Goal: Transaction & Acquisition: Download file/media

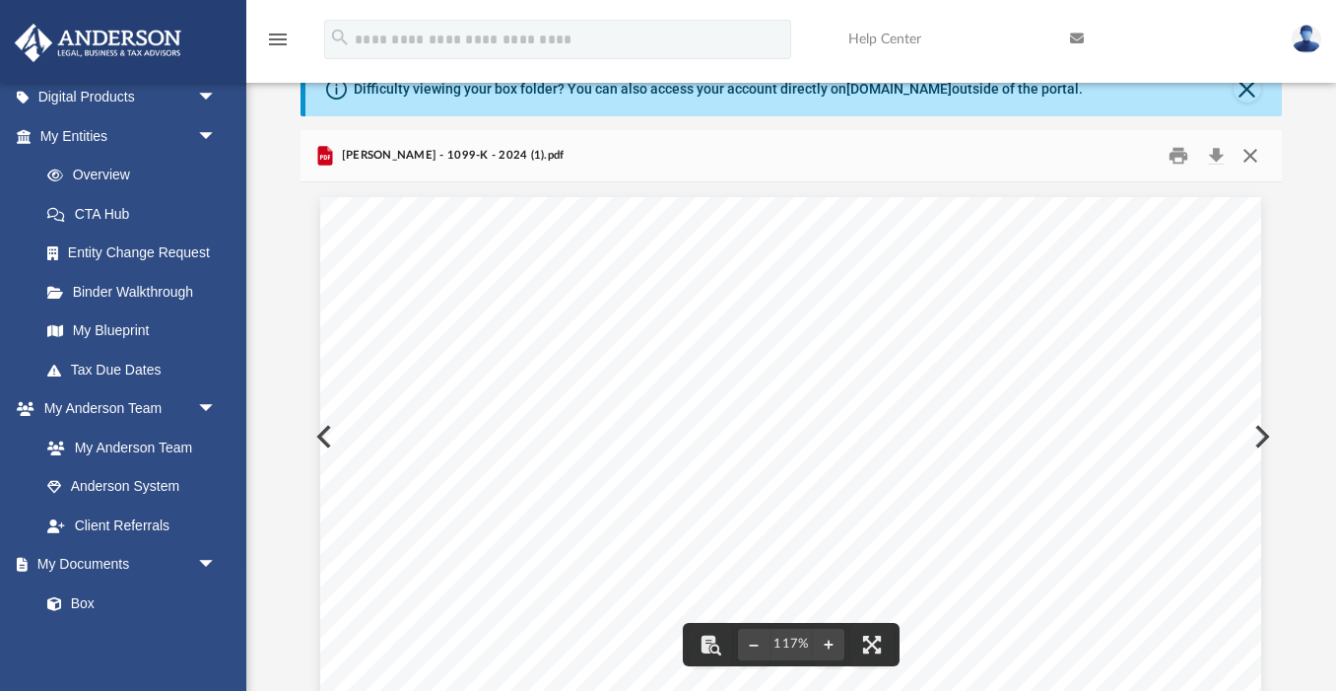
click at [1251, 159] on button "Close" at bounding box center [1249, 156] width 35 height 31
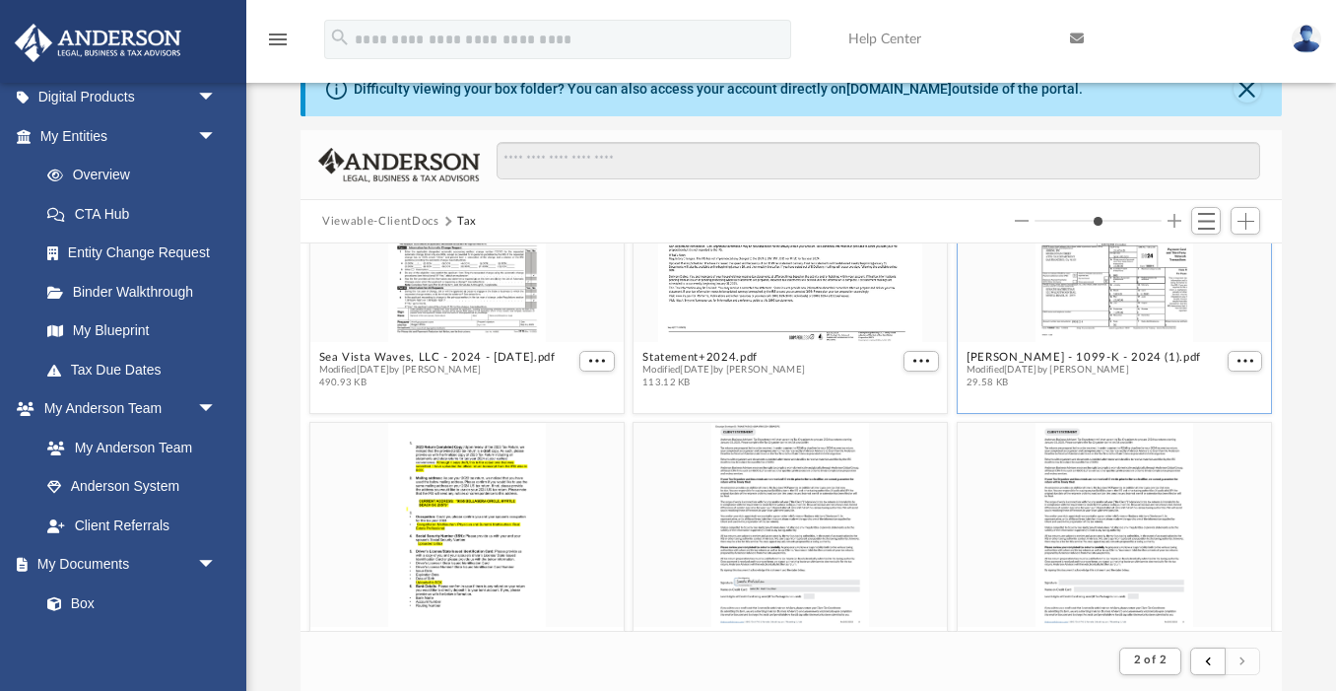
click at [1103, 284] on div "grid" at bounding box center [1114, 240] width 313 height 204
click at [1134, 318] on div "grid" at bounding box center [1114, 240] width 313 height 204
click at [1116, 354] on button "Sumathi Mathisuthan - 1099-K - 2024 (1).pdf" at bounding box center [1083, 357] width 234 height 13
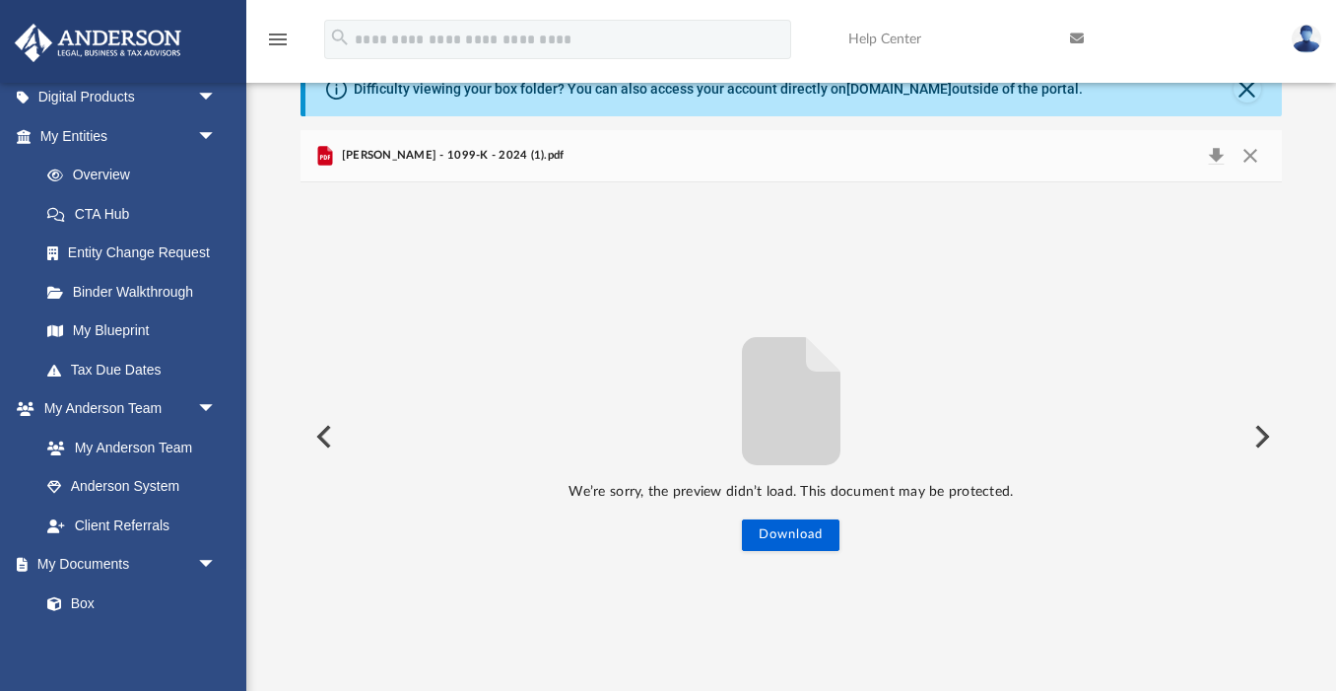
click at [859, 385] on icon "File preview" at bounding box center [791, 401] width 158 height 158
click at [781, 532] on button "Download" at bounding box center [791, 535] width 98 height 32
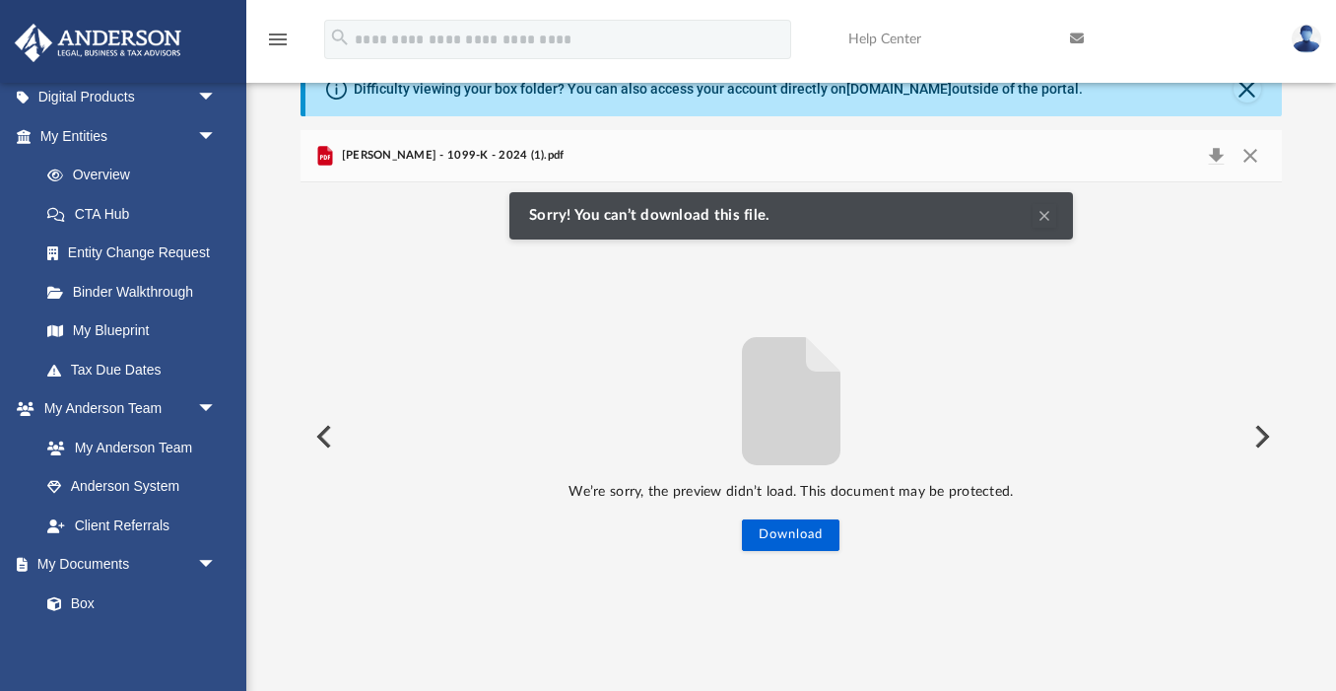
click at [1047, 222] on button "Clear Notification" at bounding box center [1044, 216] width 24 height 24
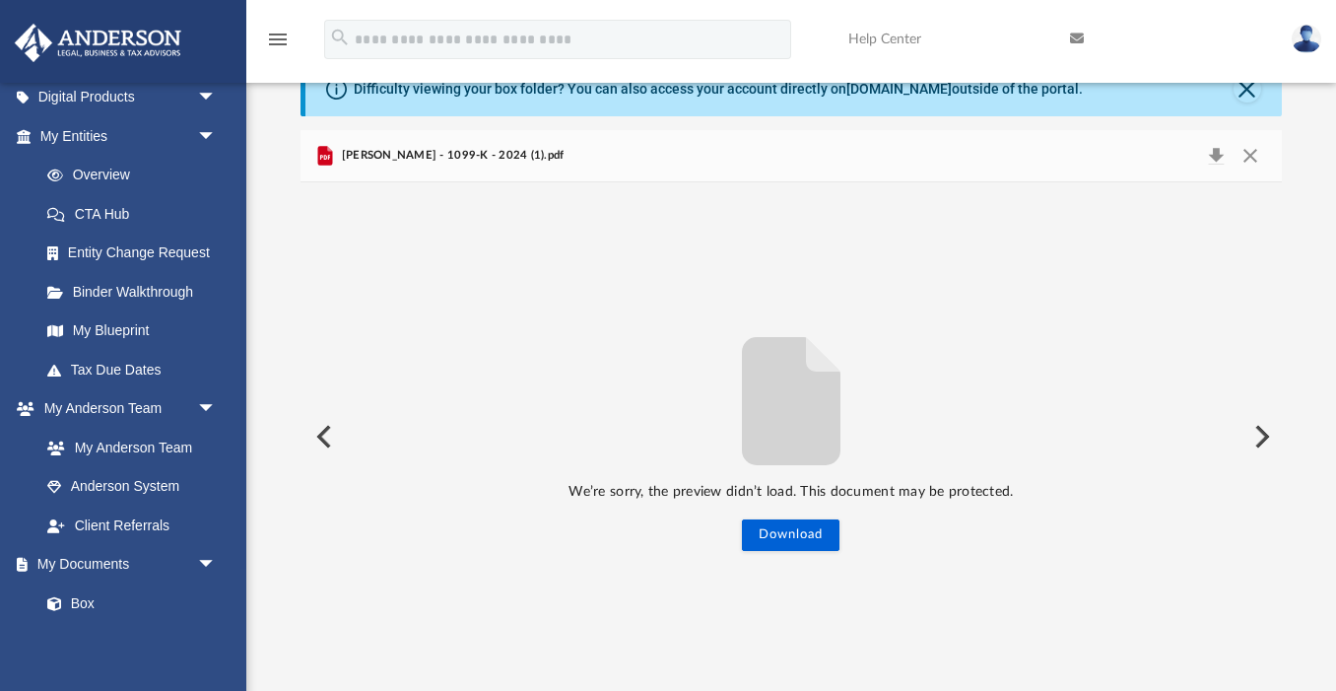
click at [492, 159] on span "Sumathi Mathisuthan - 1099-K - 2024 (1).pdf" at bounding box center [450, 156] width 227 height 18
click at [411, 157] on span "Sumathi Mathisuthan - 1099-K - 2024 (1).pdf" at bounding box center [450, 156] width 227 height 18
click at [664, 183] on div "We’re sorry, the preview didn’t load. This document may be protected. Download …" at bounding box center [790, 436] width 980 height 508
click at [1212, 158] on button "Download" at bounding box center [1215, 156] width 35 height 28
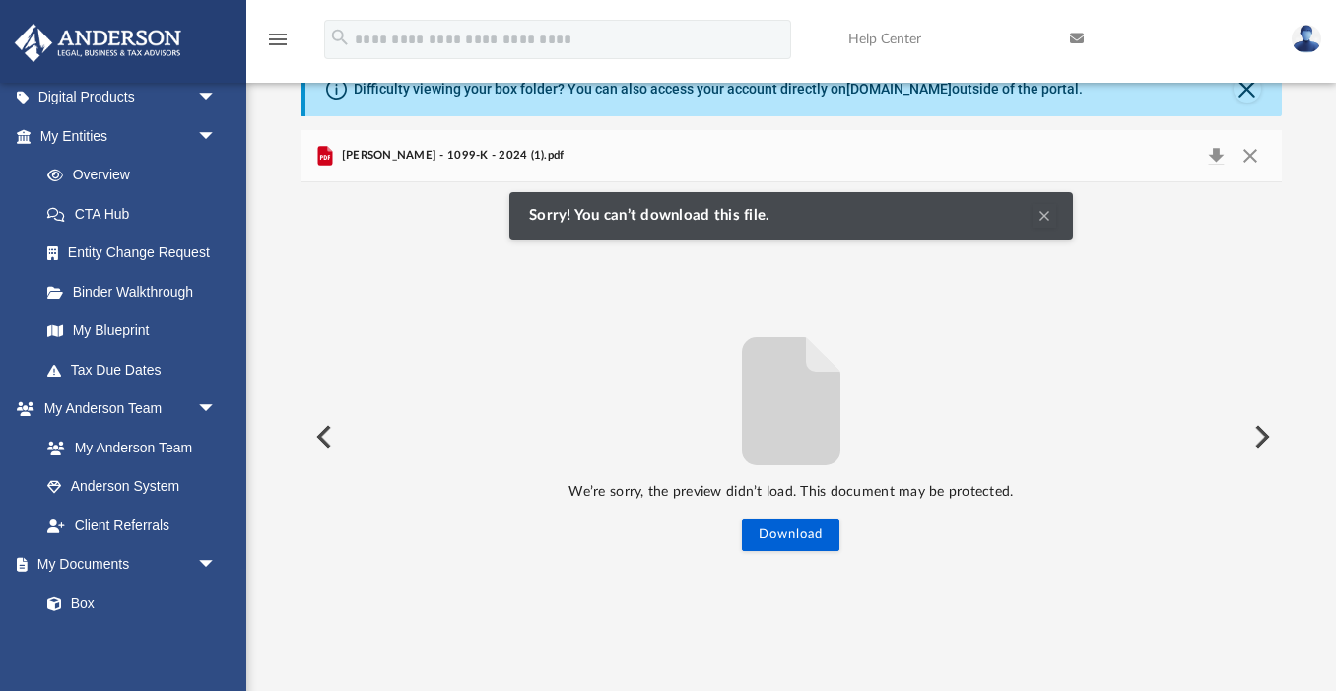
click at [1114, 258] on div "We’re sorry, the preview didn’t load. This document may be protected. Download …" at bounding box center [790, 436] width 980 height 508
click at [1249, 153] on button "Close" at bounding box center [1249, 156] width 35 height 28
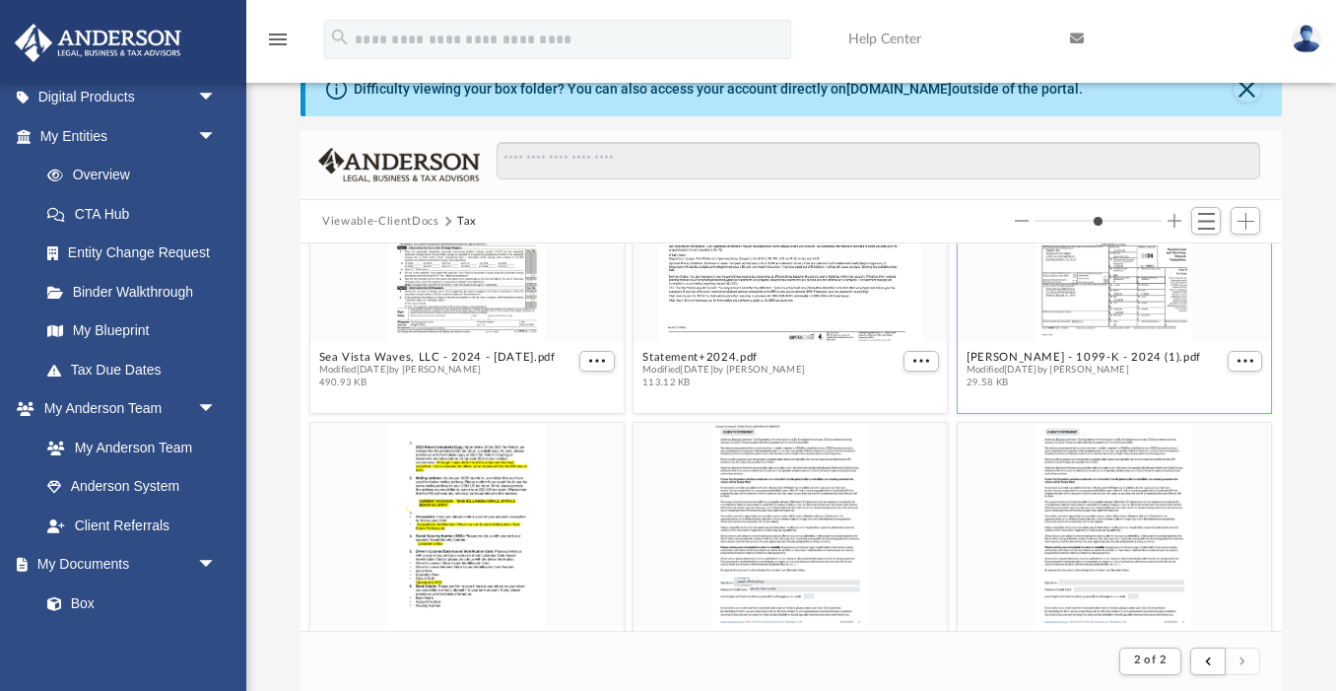
click at [1119, 309] on div "grid" at bounding box center [1114, 240] width 313 height 204
click at [1237, 362] on span "More options" at bounding box center [1245, 361] width 16 height 10
click at [1213, 428] on li "Download" at bounding box center [1223, 426] width 57 height 21
click at [1245, 364] on button "More options" at bounding box center [1244, 361] width 35 height 21
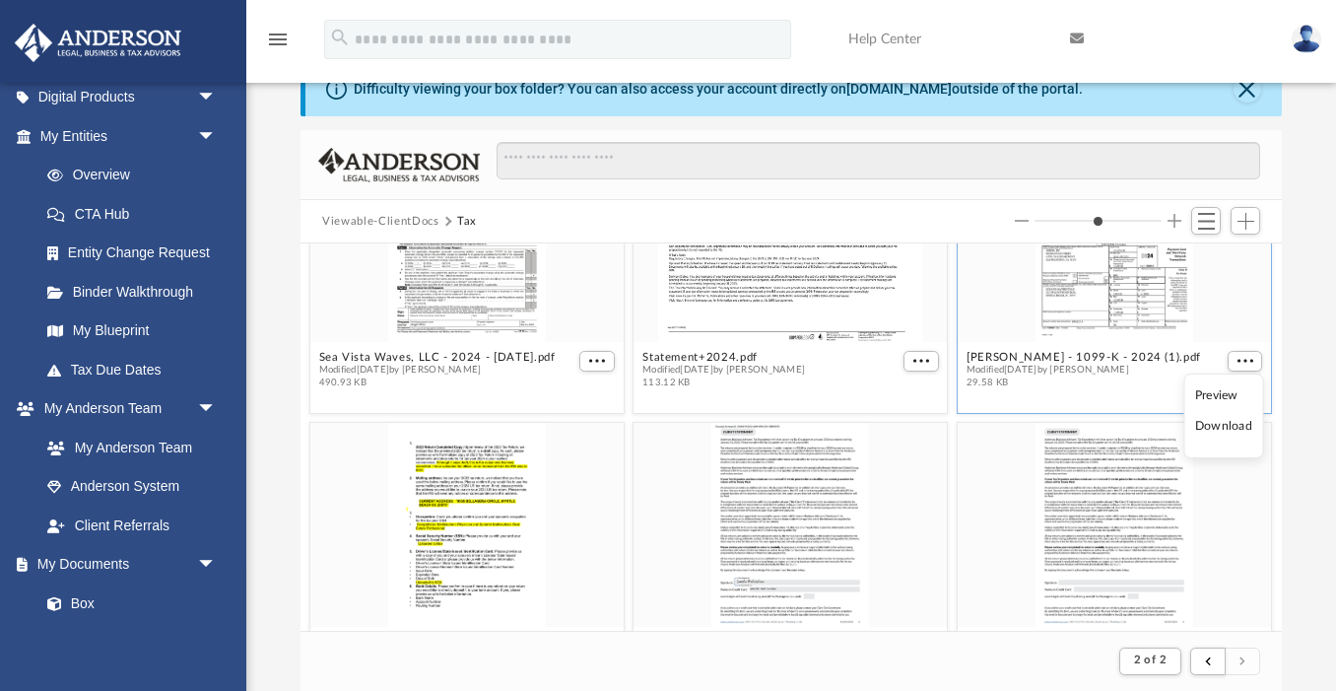
click at [1213, 392] on li "Preview" at bounding box center [1223, 395] width 57 height 21
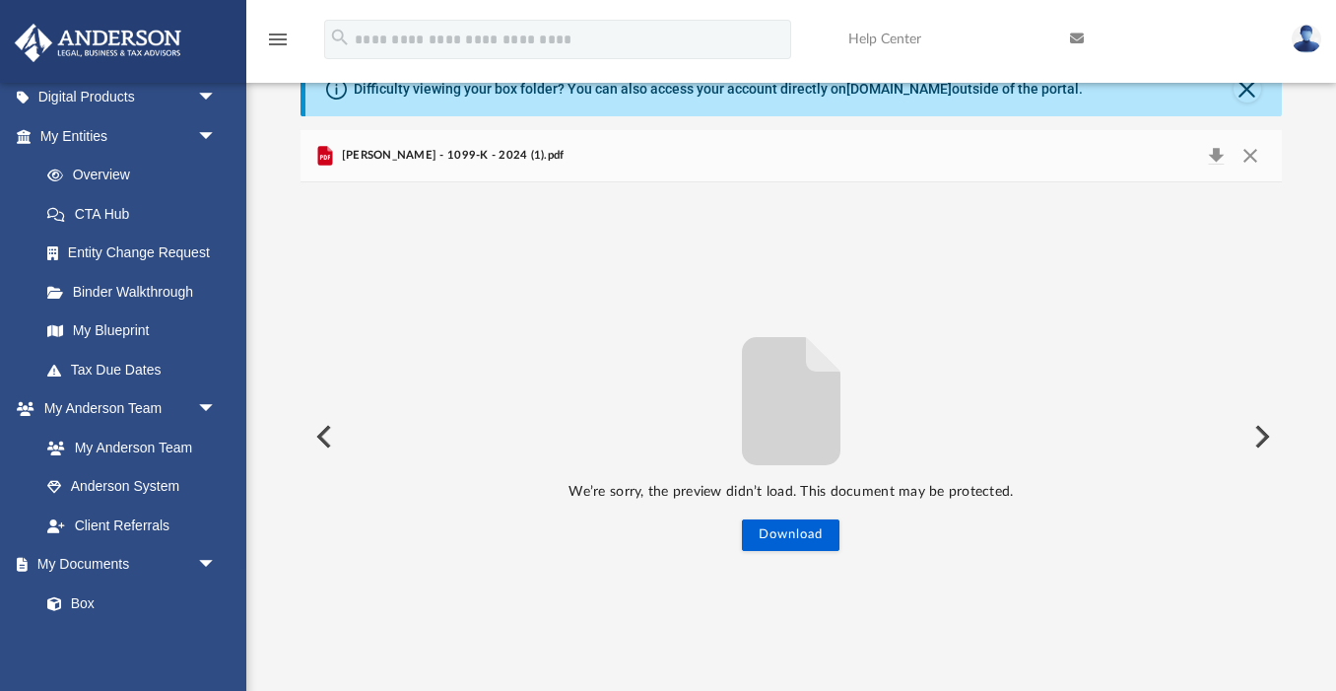
click at [512, 161] on span "[PERSON_NAME] - 1099-K - 2024 (1).pdf" at bounding box center [450, 156] width 227 height 18
click at [1081, 153] on div "[PERSON_NAME] - 1099-K - 2024 (1).pdf" at bounding box center [790, 156] width 980 height 52
click at [1211, 156] on button "Download" at bounding box center [1215, 156] width 35 height 28
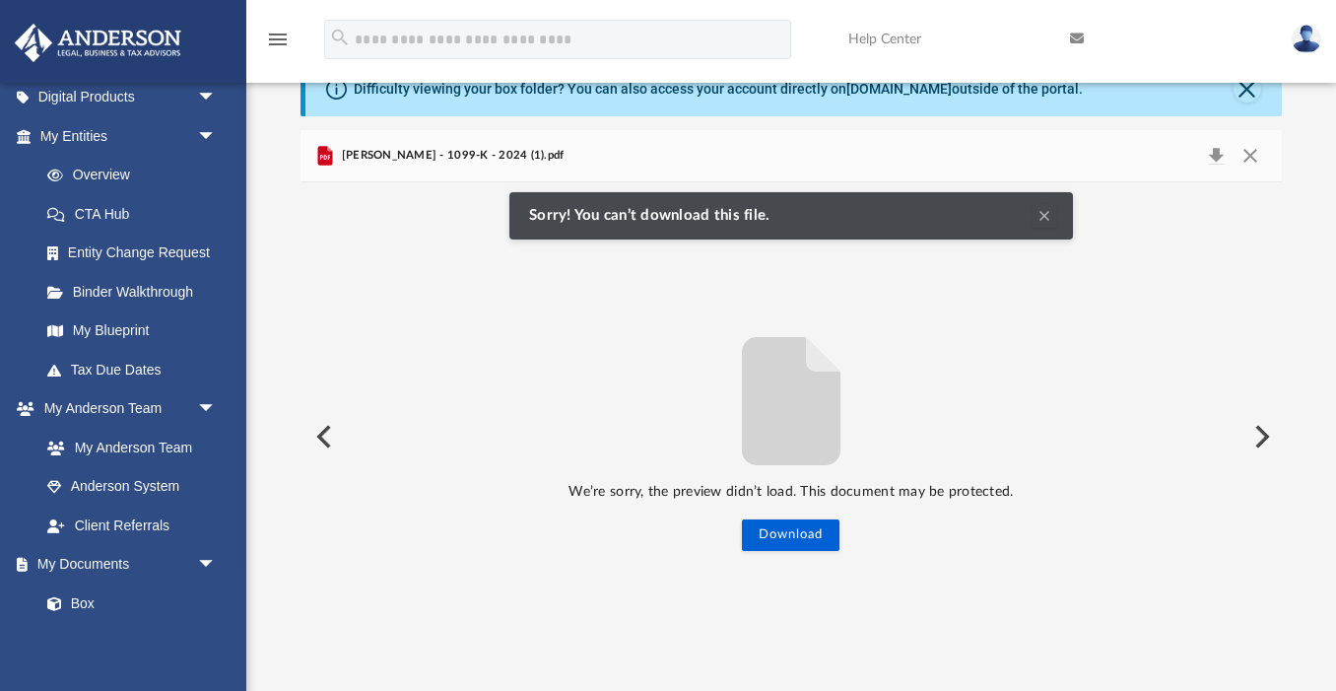
click at [1182, 307] on div "We’re sorry, the preview didn’t load. This document may be protected. Download …" at bounding box center [790, 436] width 980 height 508
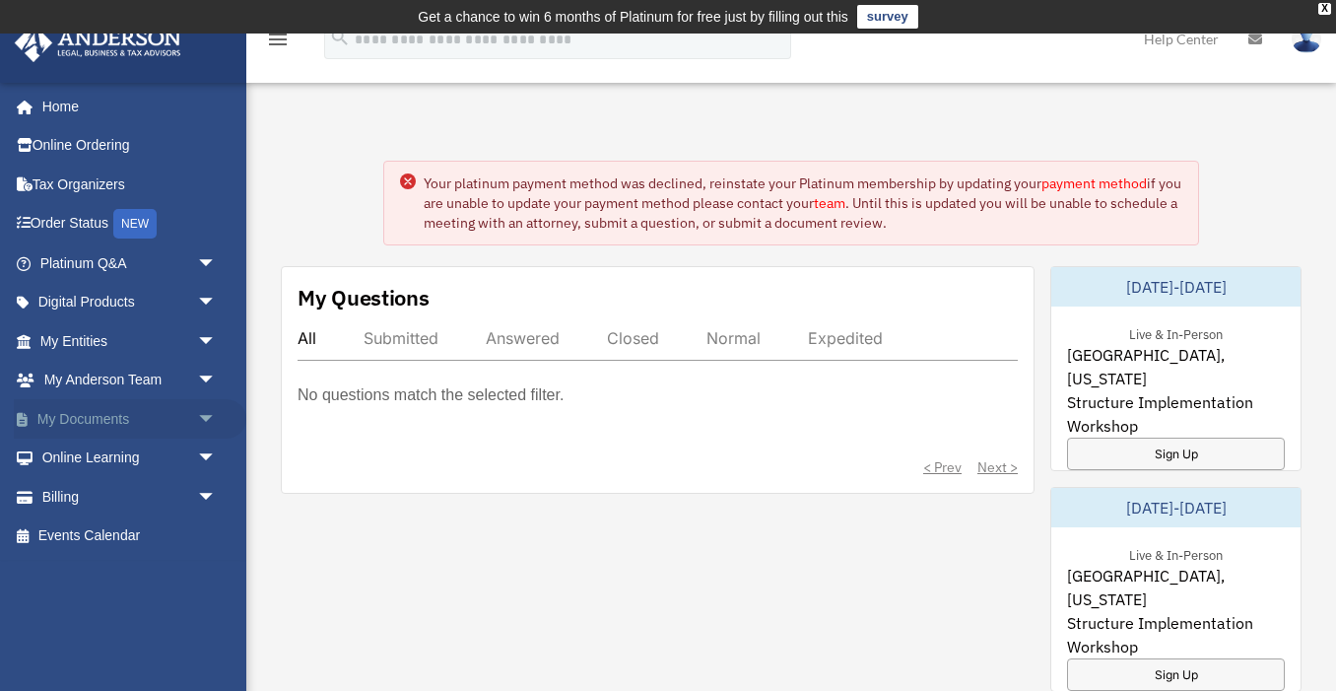
click at [107, 424] on link "My Documents arrow_drop_down" at bounding box center [130, 418] width 232 height 39
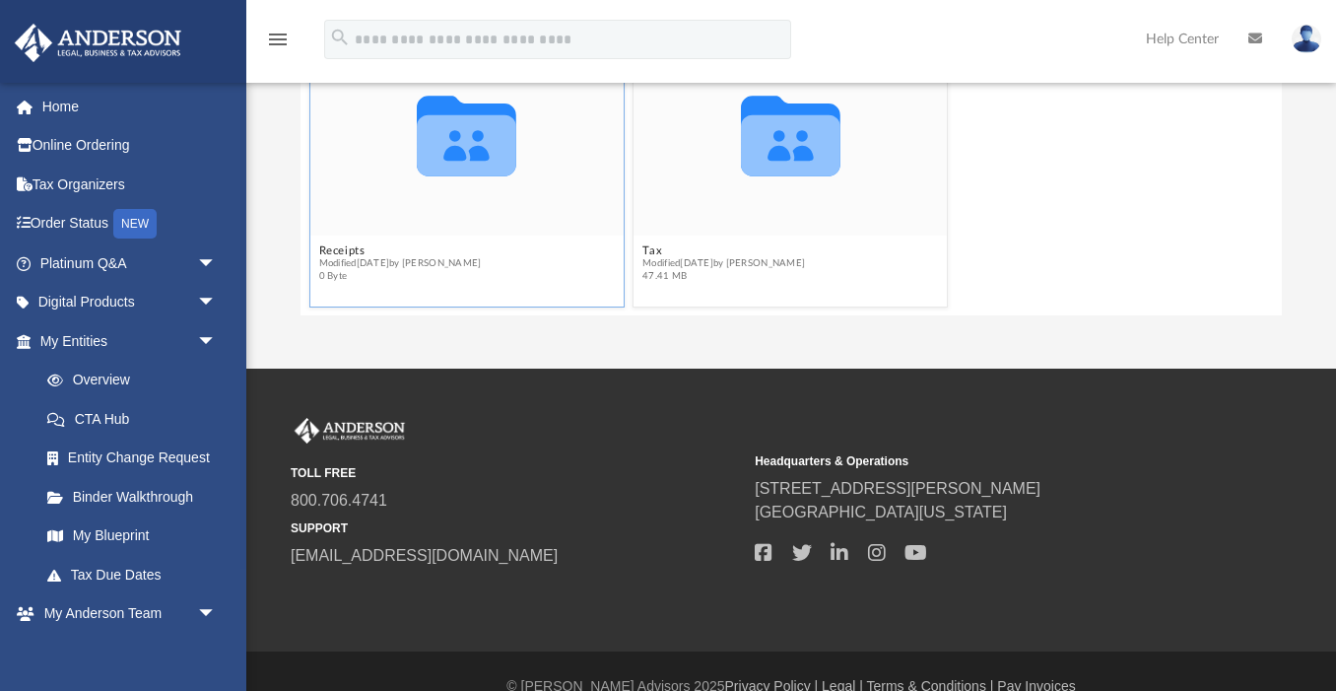
scroll to position [451, 0]
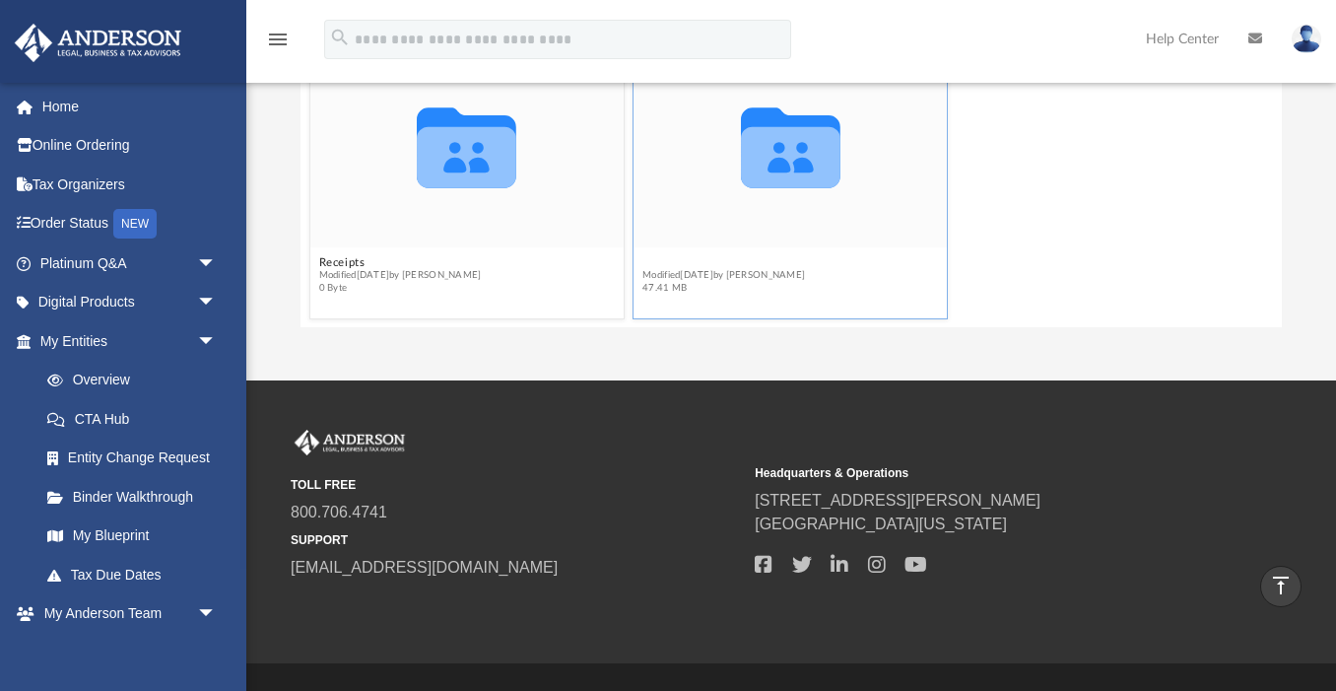
click at [655, 262] on button "Tax" at bounding box center [724, 262] width 163 height 13
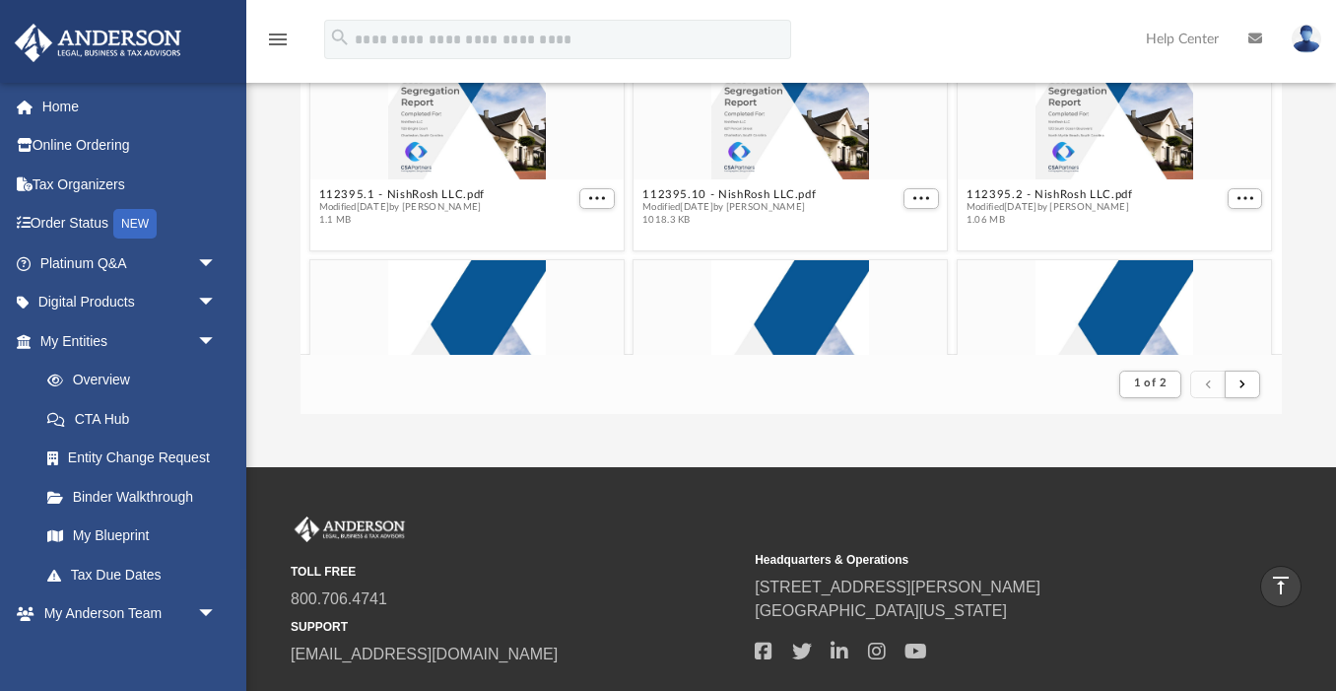
scroll to position [362, 0]
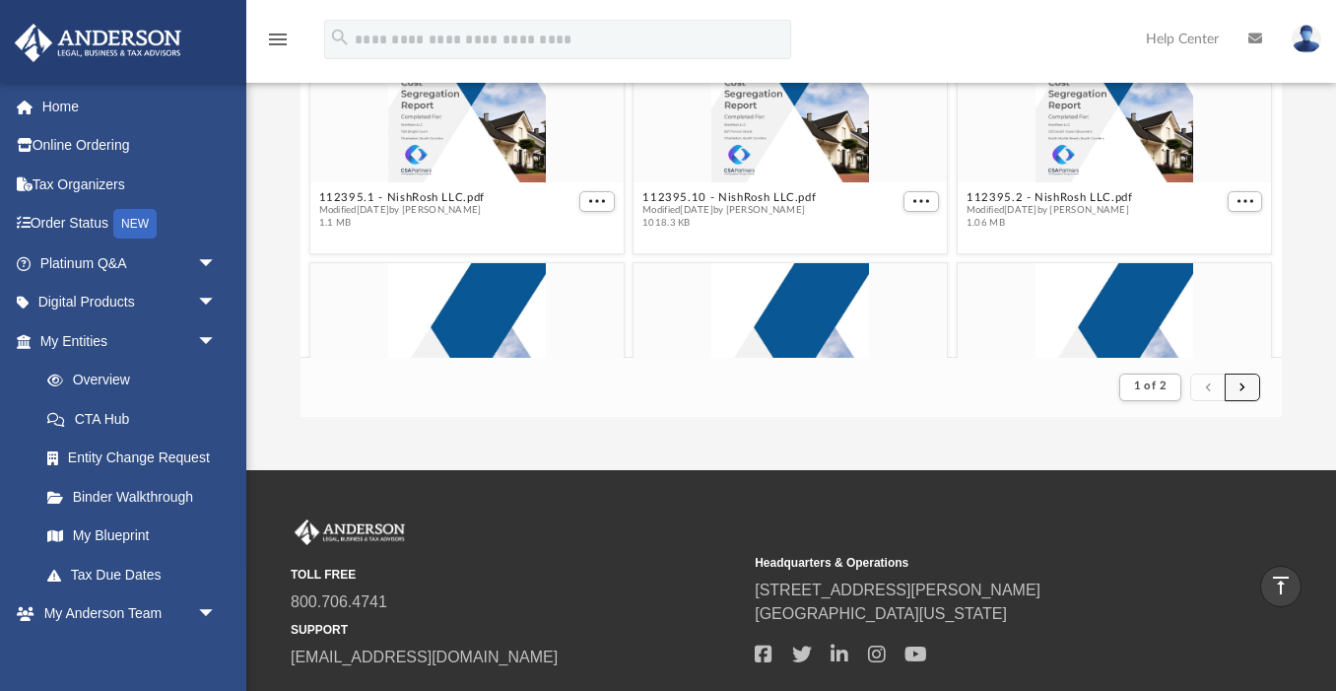
click at [1247, 385] on button "submit" at bounding box center [1241, 387] width 35 height 29
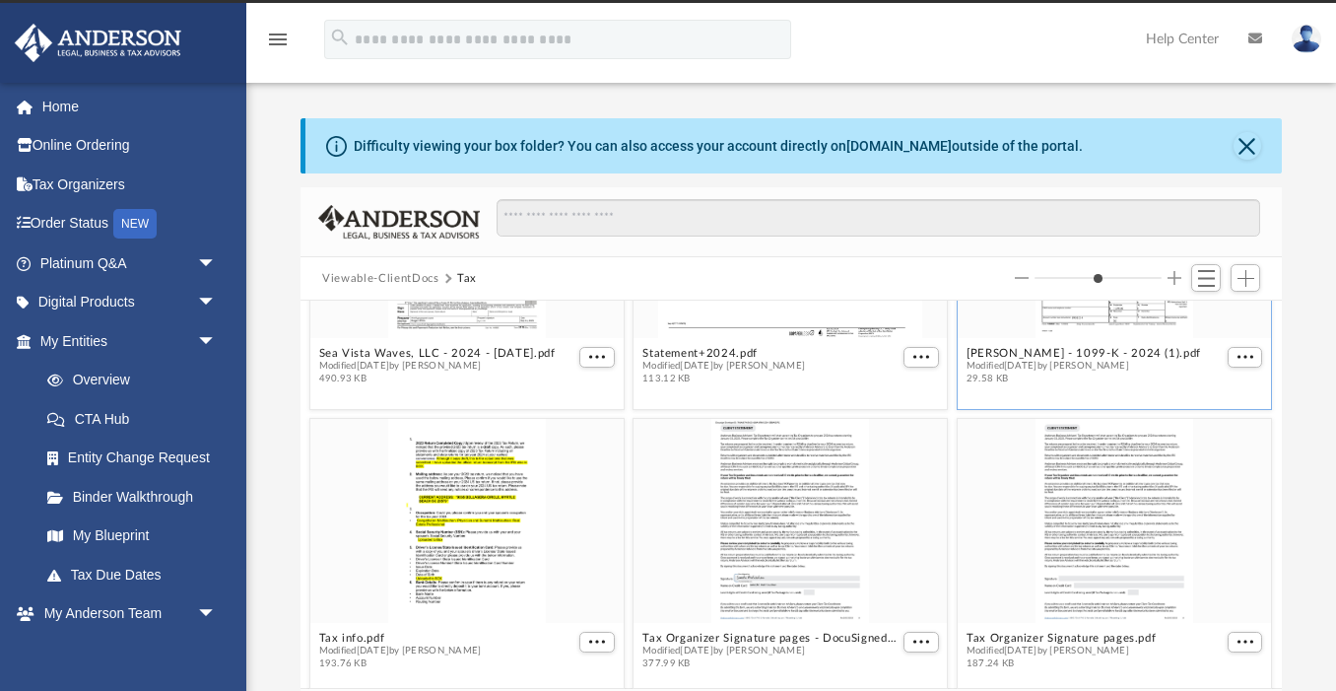
scroll to position [815, 0]
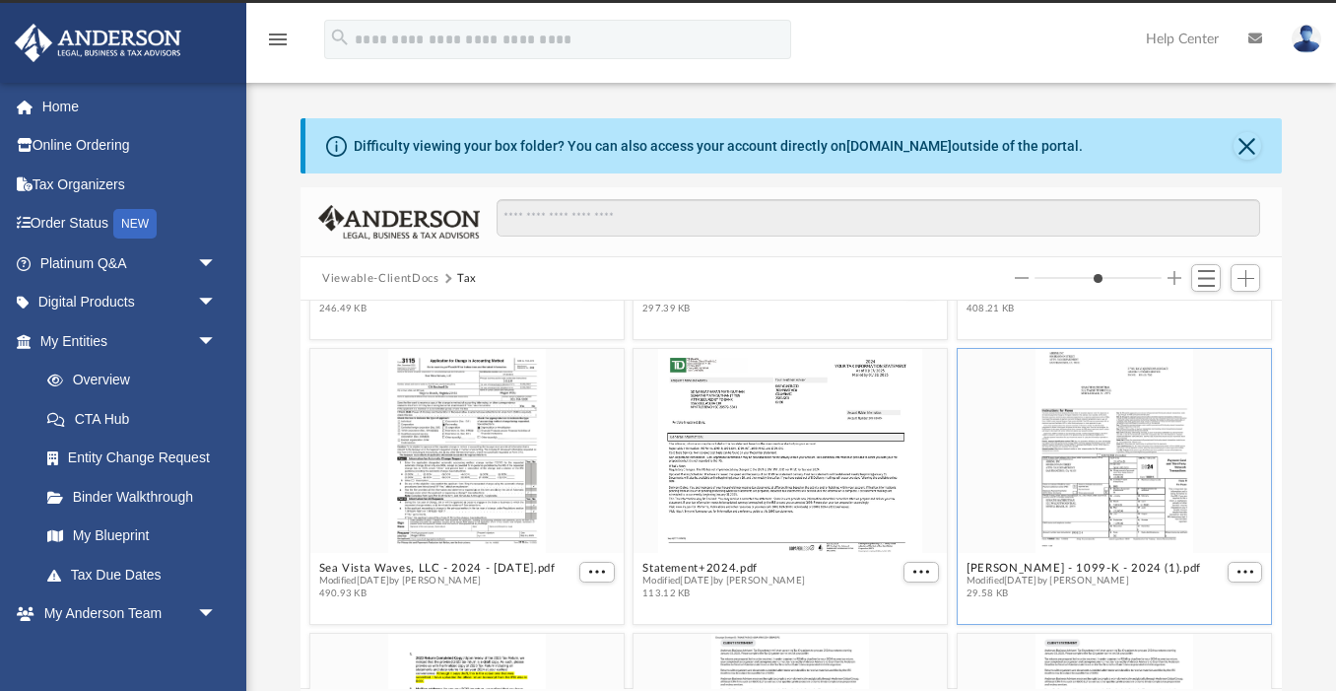
click at [1124, 473] on div "grid" at bounding box center [1114, 451] width 313 height 204
click at [1092, 484] on div "grid" at bounding box center [1114, 451] width 313 height 204
click at [1076, 568] on button "[PERSON_NAME] - 1099-K - 2024 (1).pdf" at bounding box center [1083, 567] width 234 height 13
type input "*"
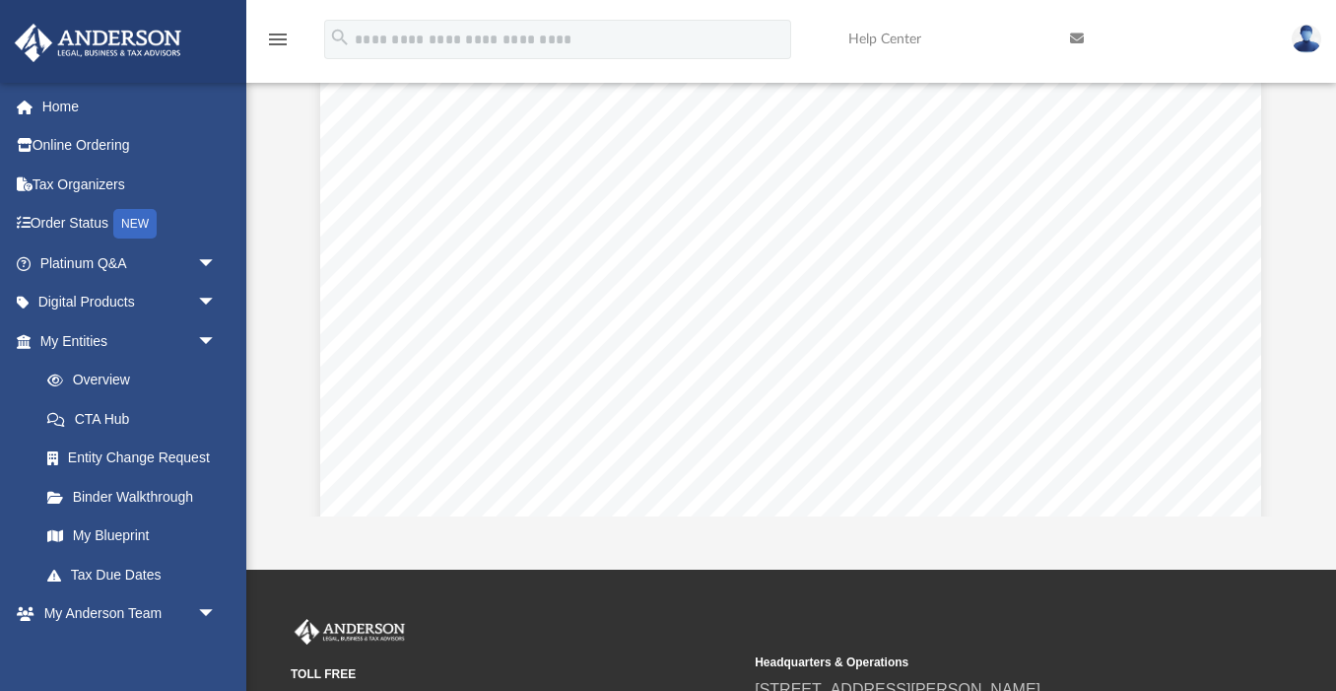
scroll to position [0, 0]
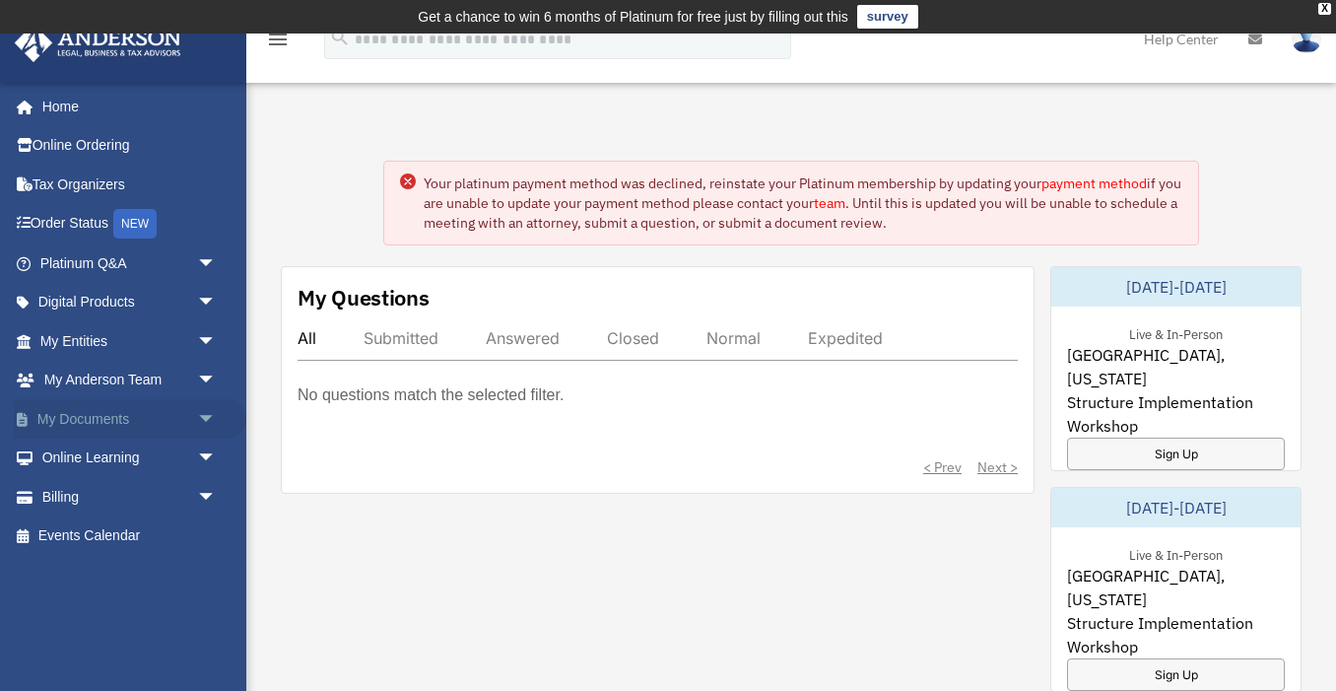
click at [96, 414] on link "My Documents arrow_drop_down" at bounding box center [130, 418] width 232 height 39
click at [95, 416] on link "My Documents arrow_drop_down" at bounding box center [130, 418] width 232 height 39
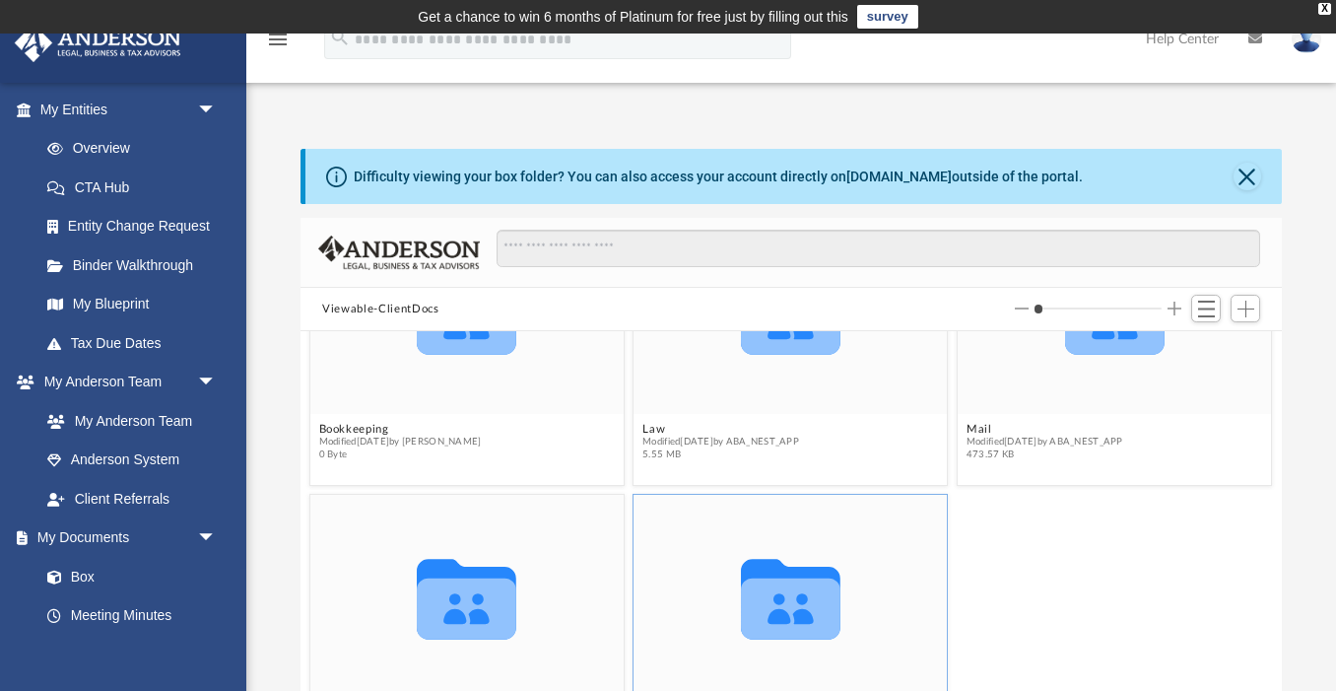
scroll to position [494, 0]
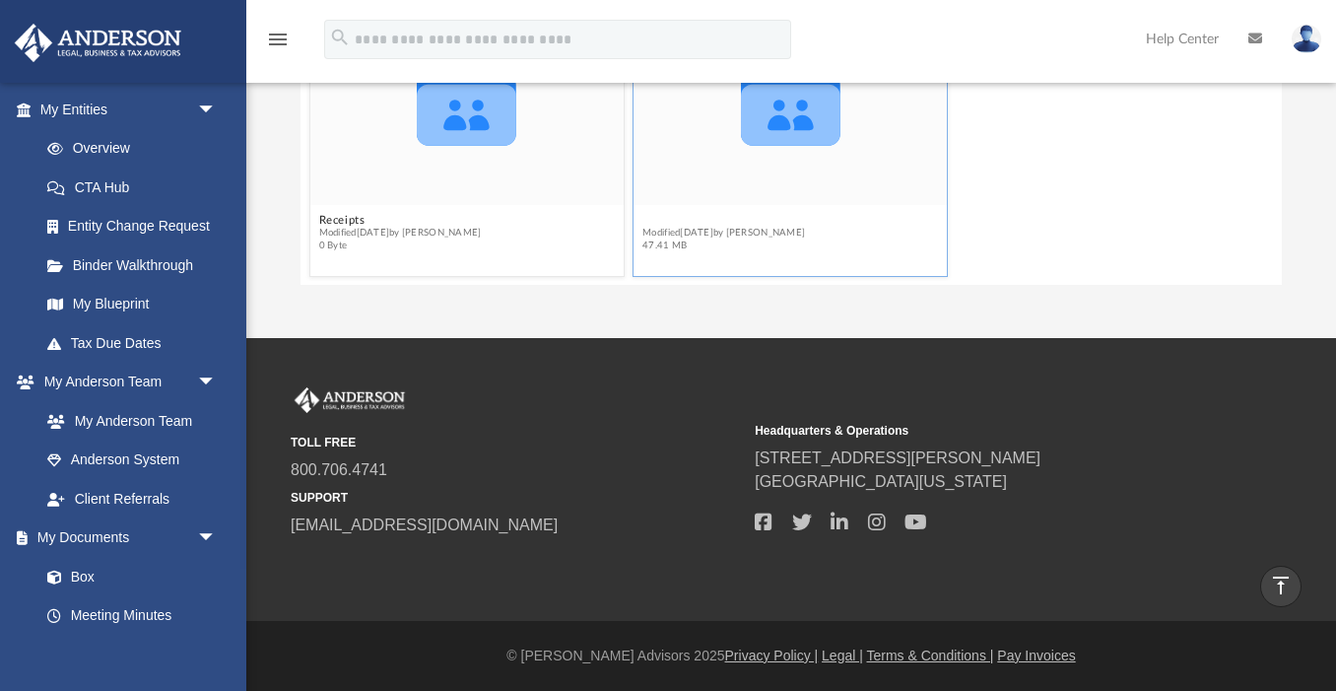
click at [657, 218] on button "Tax" at bounding box center [724, 220] width 163 height 13
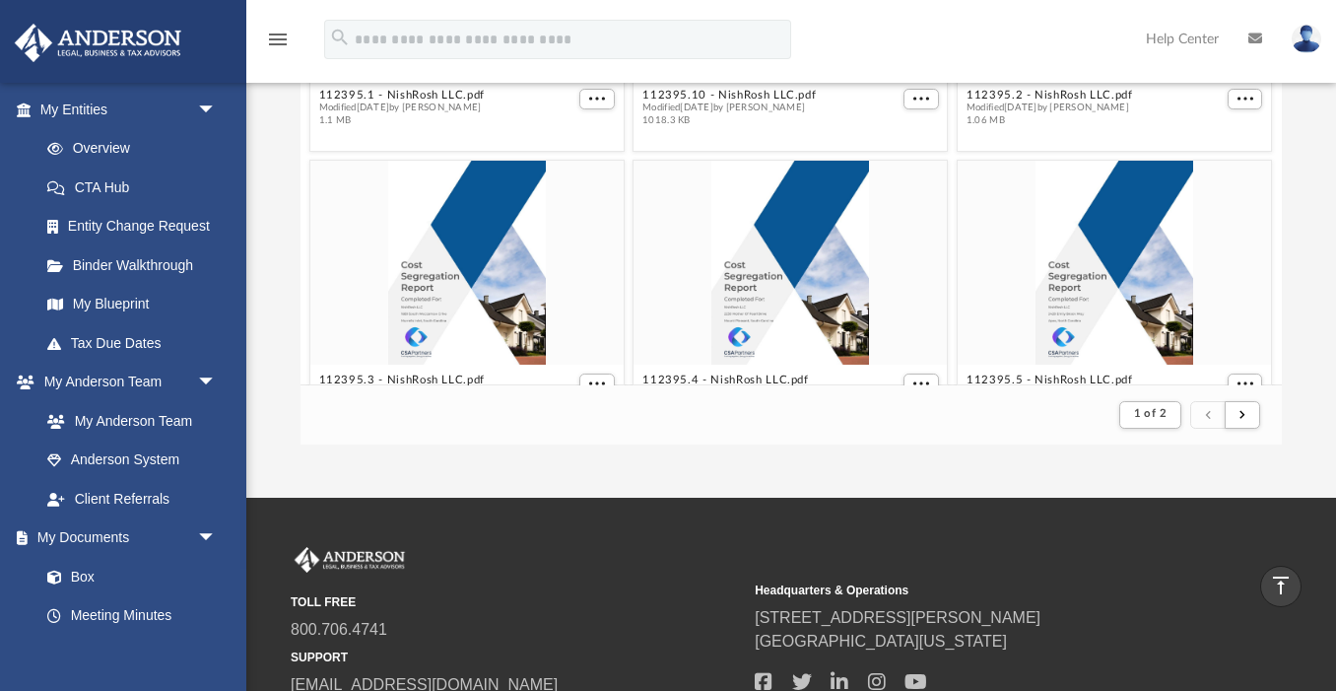
scroll to position [1, 0]
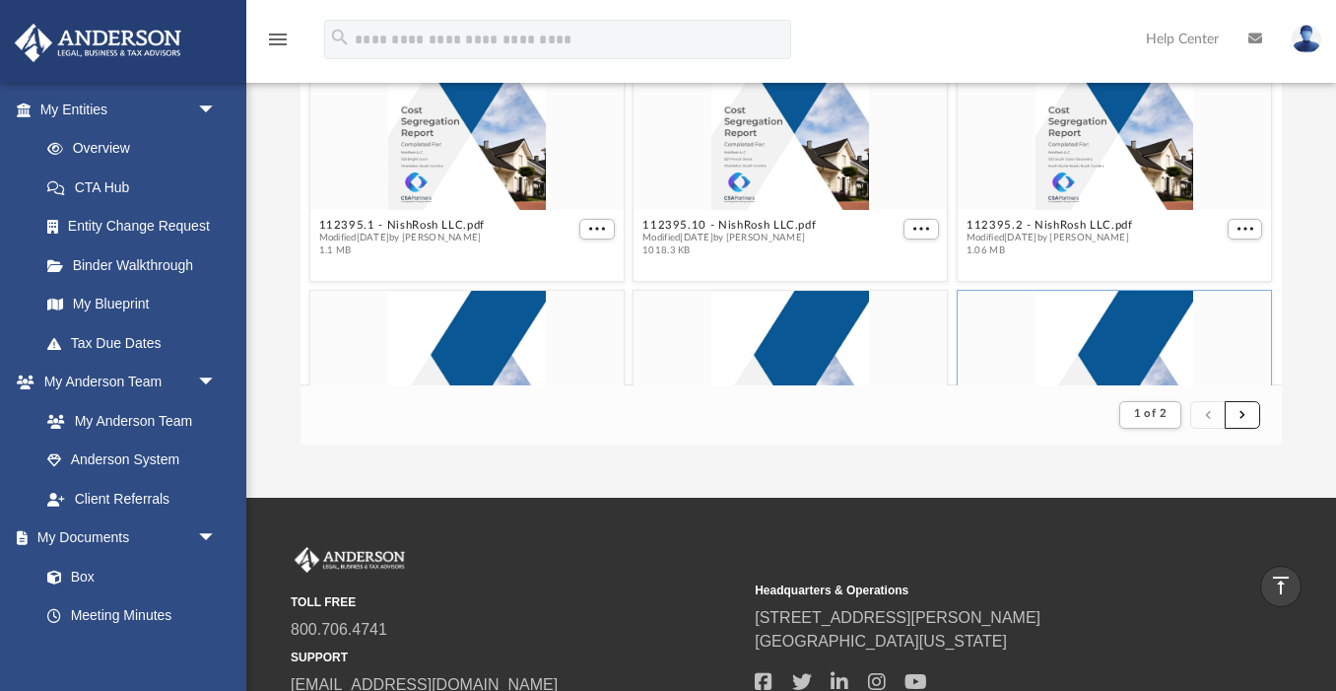
drag, startPoint x: 1248, startPoint y: 414, endPoint x: 1220, endPoint y: 306, distance: 110.9
click at [1220, 307] on div "Viewable-ClientDocs Tax 112395.1 - NishRosh LLC.pdf Modified Fri Sep 5 2025 by …" at bounding box center [790, 164] width 980 height 560
click at [1240, 416] on span "submit" at bounding box center [1242, 414] width 6 height 11
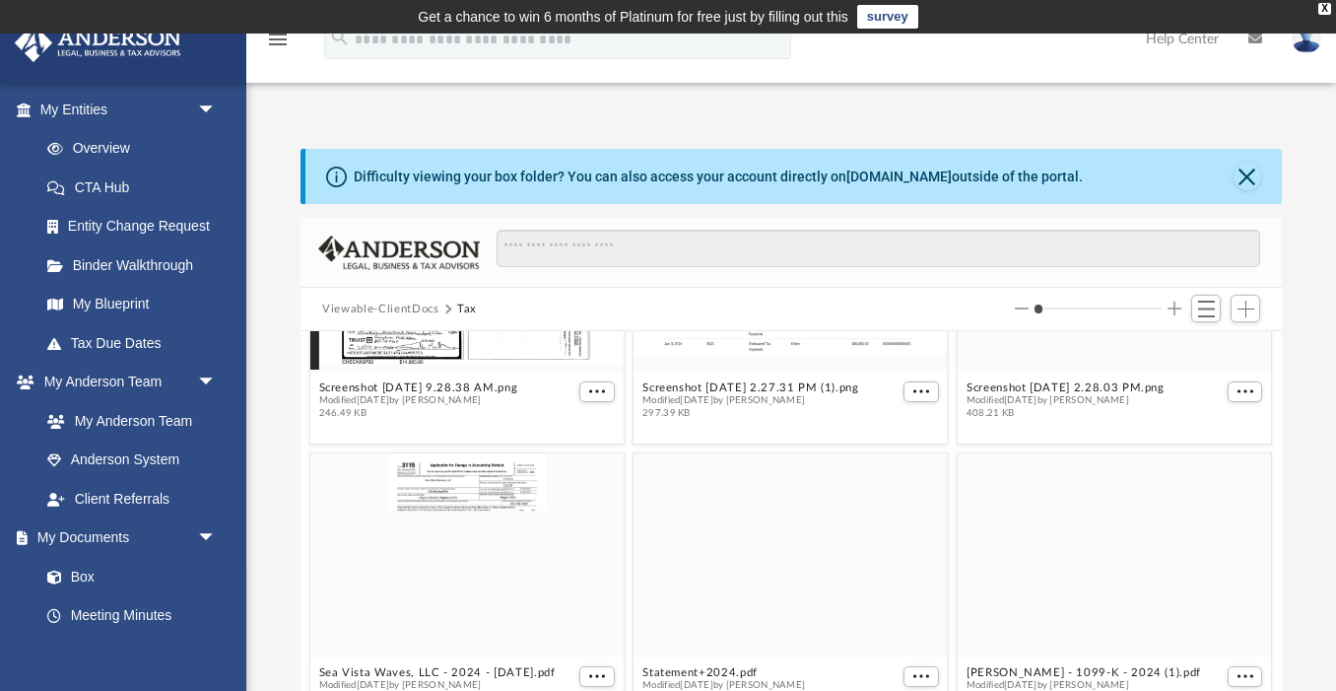
scroll to position [871, 0]
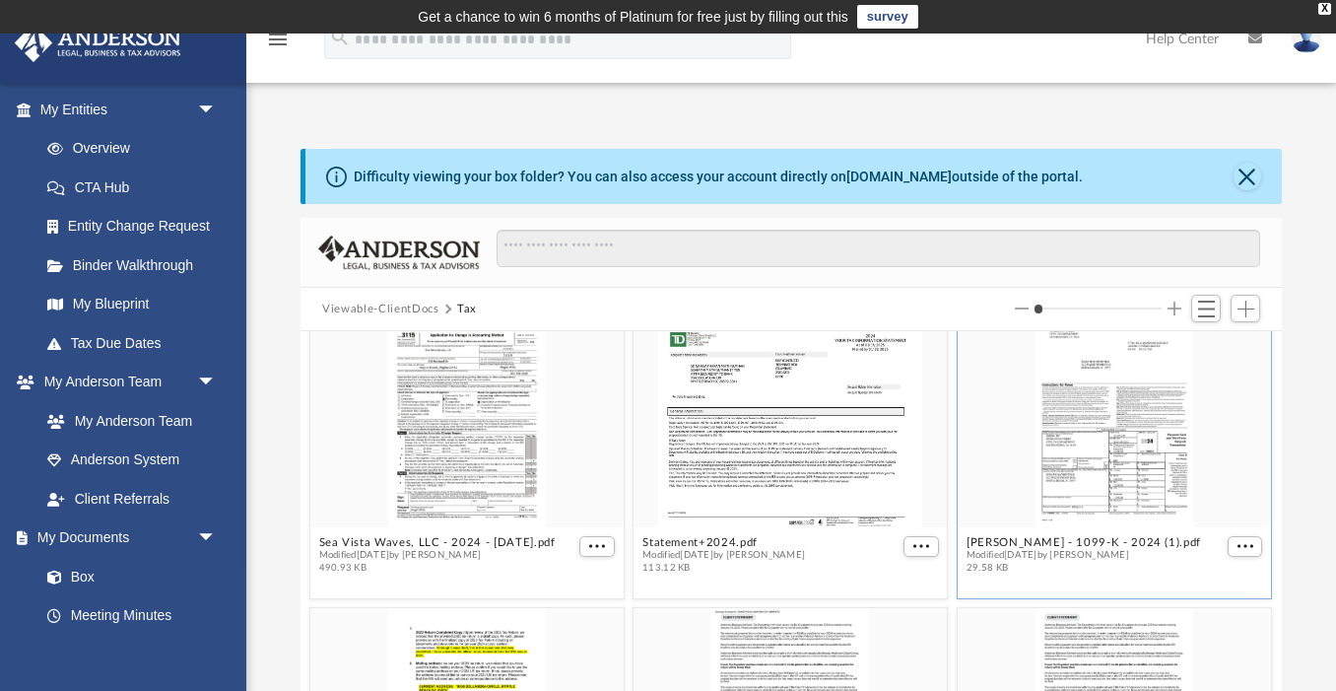
click at [1111, 494] on div "grid" at bounding box center [1114, 425] width 313 height 204
click at [1114, 491] on div "grid" at bounding box center [1114, 425] width 313 height 204
click at [1235, 542] on figure "[PERSON_NAME] - 1099-K - 2024 (1).pdf Modified [DATE] by [PERSON_NAME] 29.58 KB" at bounding box center [1114, 452] width 313 height 258
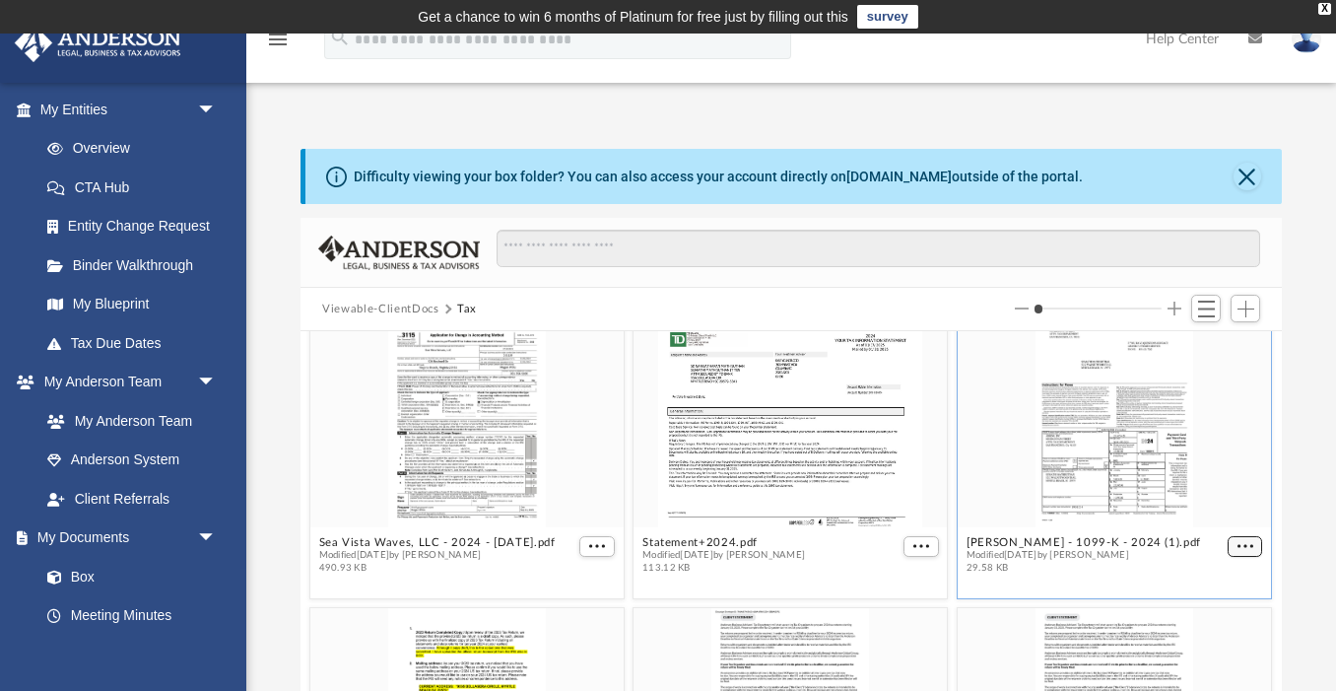
scroll to position [854, 0]
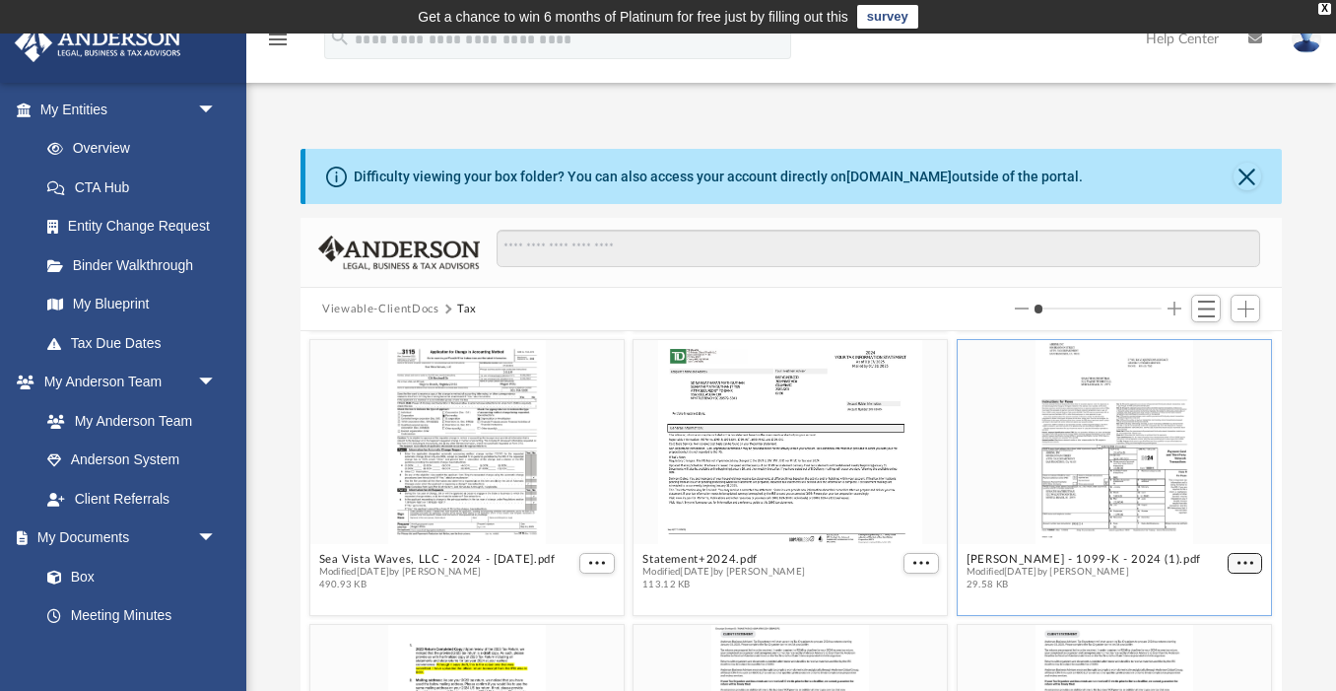
click at [1240, 560] on span "More options" at bounding box center [1245, 563] width 16 height 10
click at [1211, 587] on li "Preview" at bounding box center [1223, 597] width 57 height 21
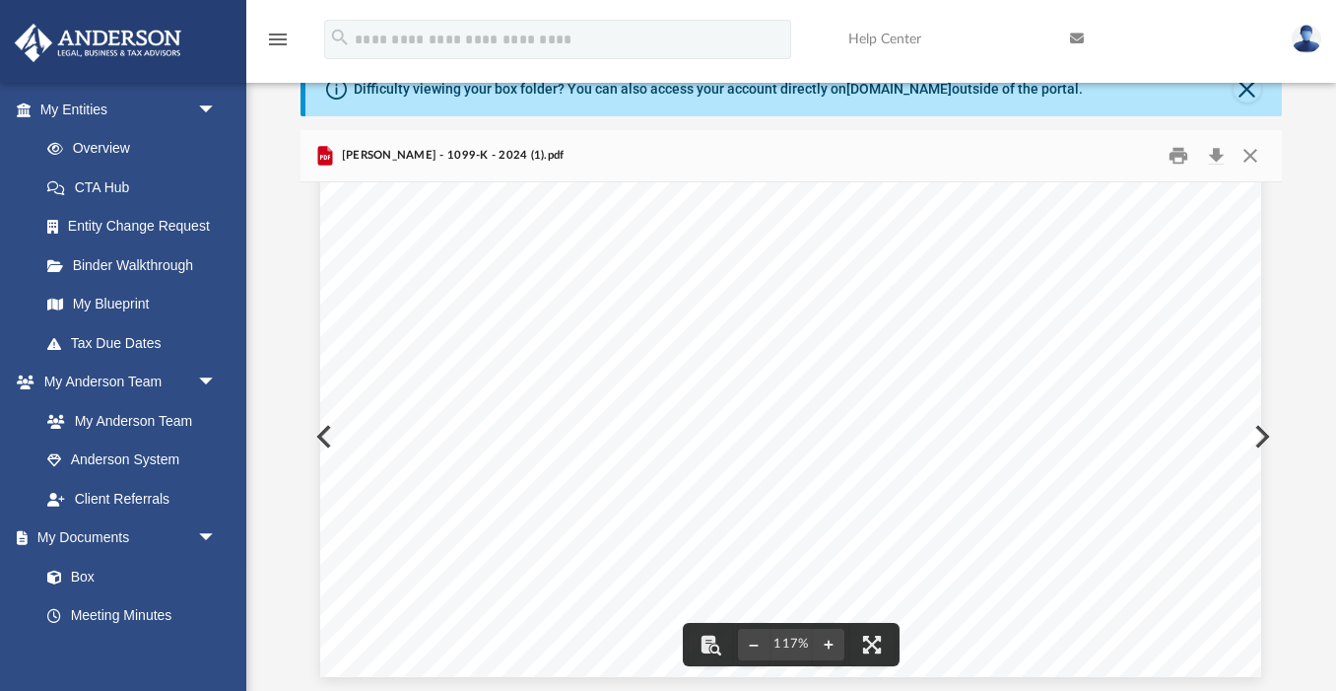
scroll to position [0, 0]
click at [292, 273] on div "Difficulty viewing your box folder? You can also access your account directly o…" at bounding box center [790, 375] width 1089 height 629
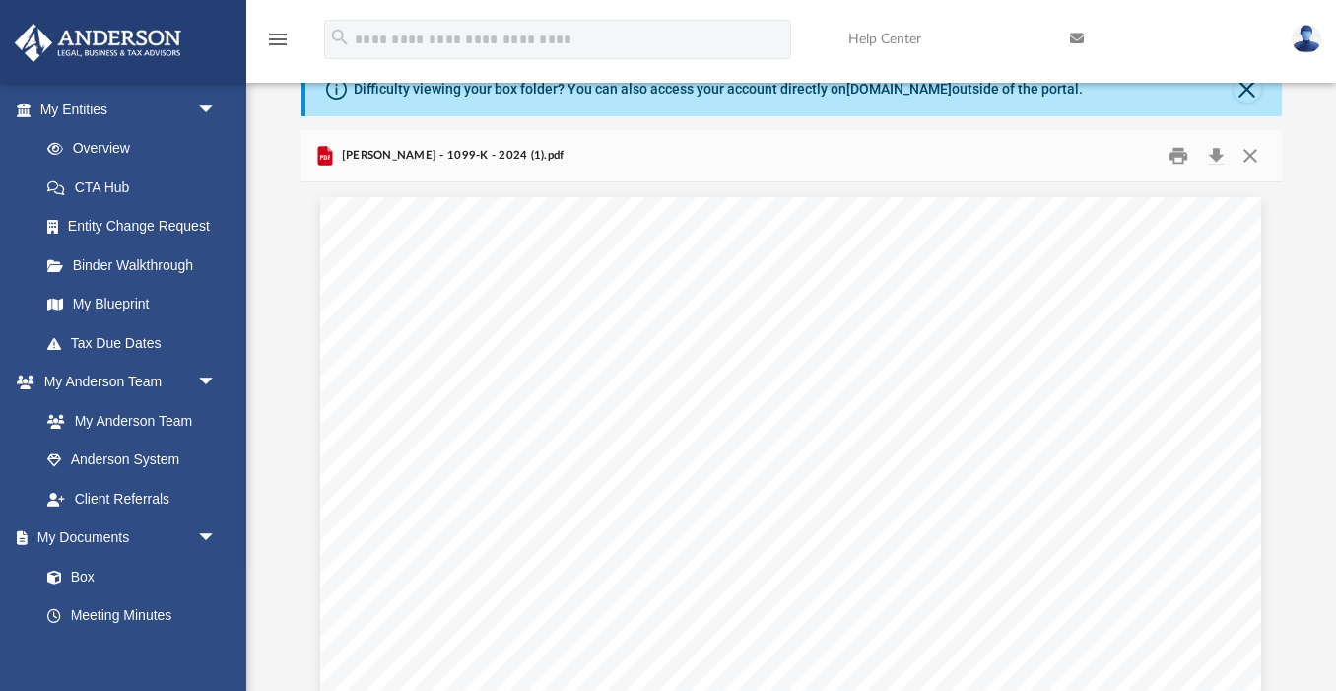
scroll to position [81, 0]
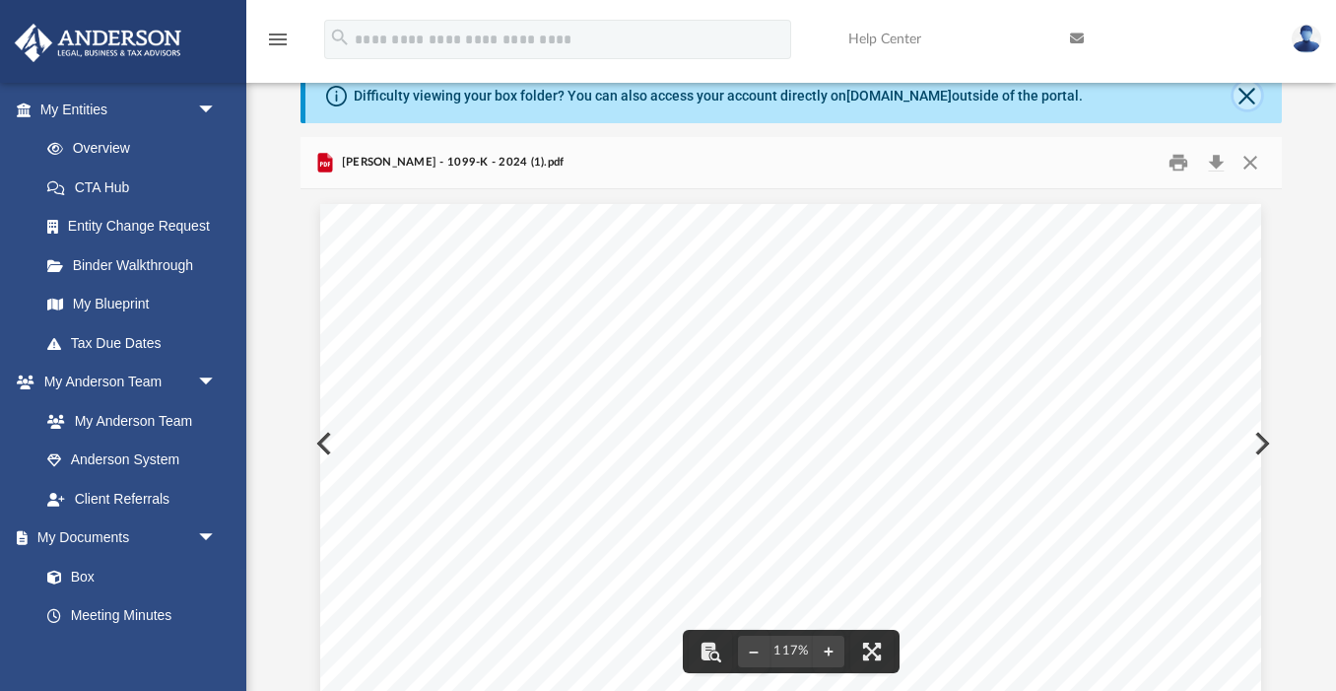
click at [1246, 99] on button "Close" at bounding box center [1247, 96] width 28 height 28
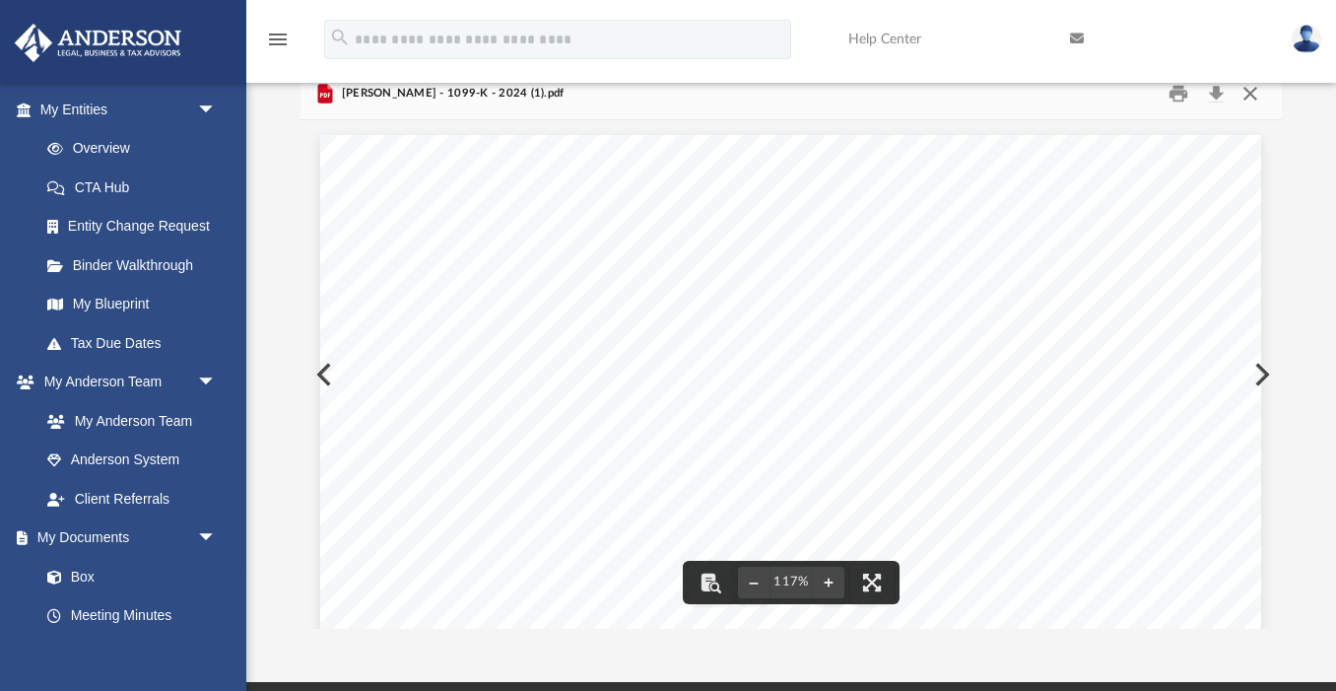
click at [1250, 96] on button "Close" at bounding box center [1249, 94] width 35 height 31
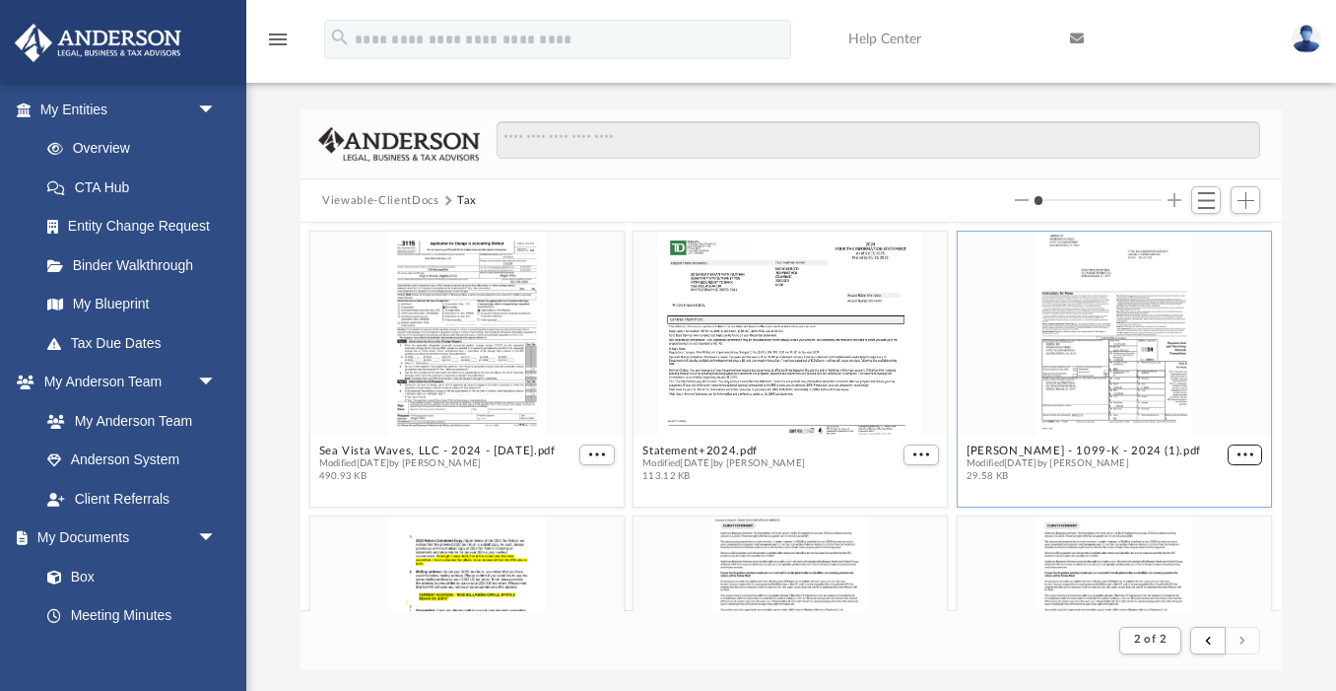
scroll to position [37, 0]
click at [1298, 219] on div "Difficulty viewing your box folder? You can also access your account directly o…" at bounding box center [790, 391] width 1089 height 560
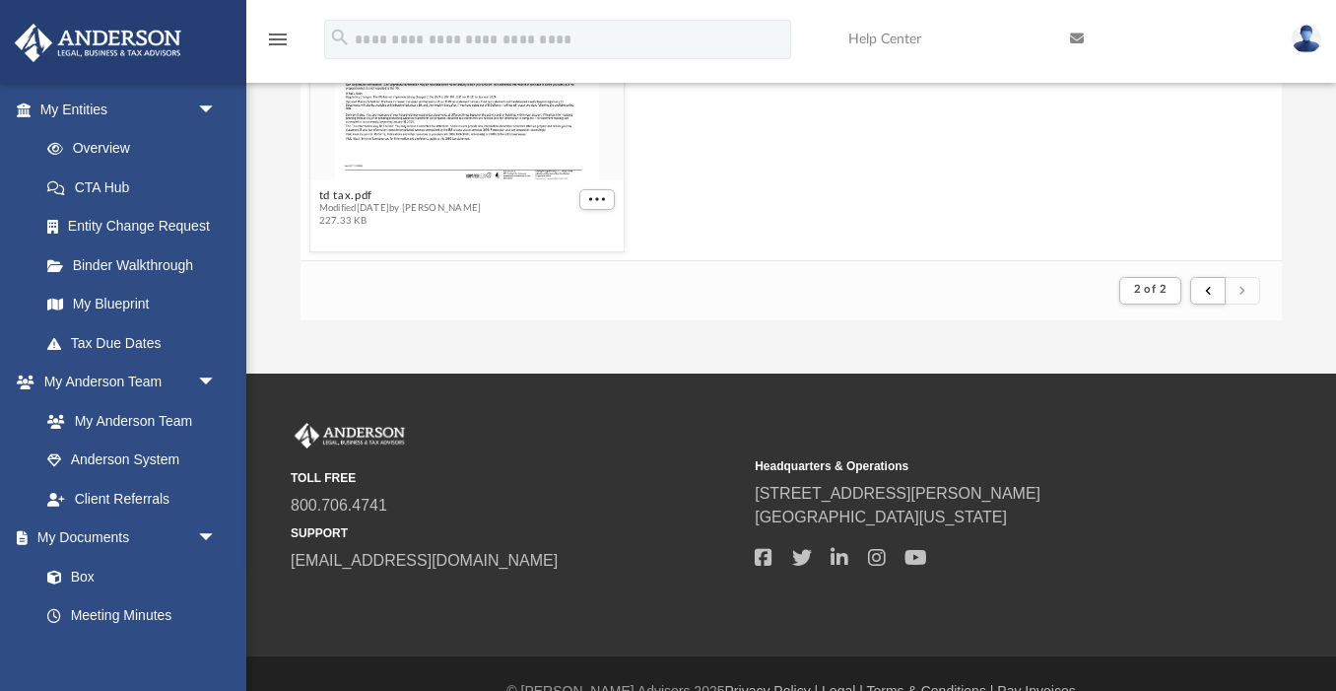
scroll to position [388, 0]
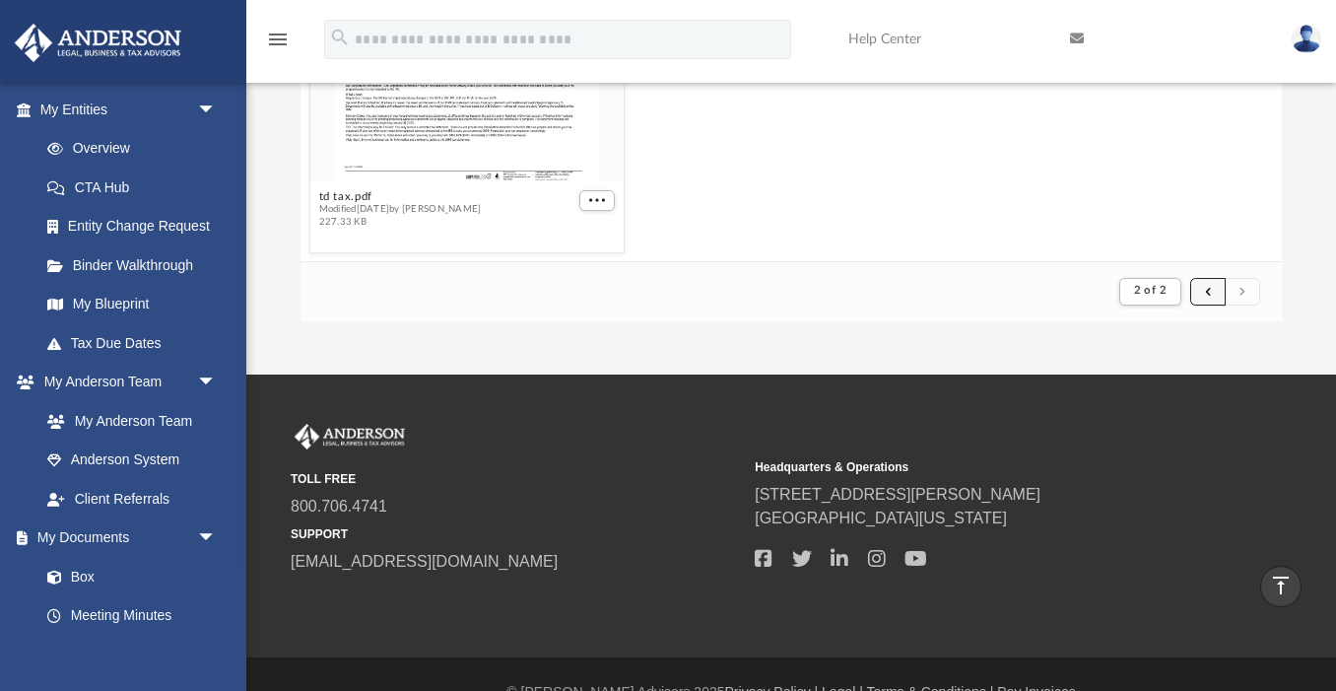
click at [1206, 289] on span "submit" at bounding box center [1208, 291] width 6 height 11
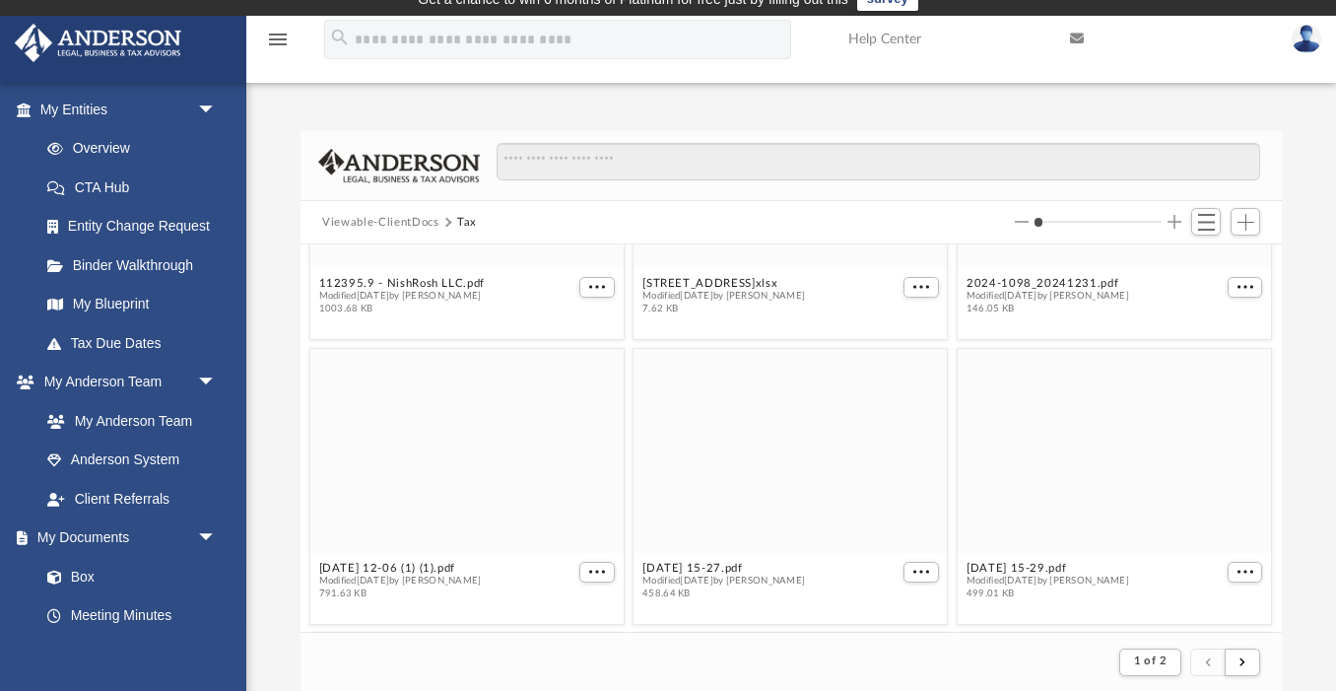
scroll to position [1048, 0]
click at [747, 419] on div "grid" at bounding box center [790, 446] width 313 height 204
click at [792, 417] on div "grid" at bounding box center [790, 446] width 313 height 204
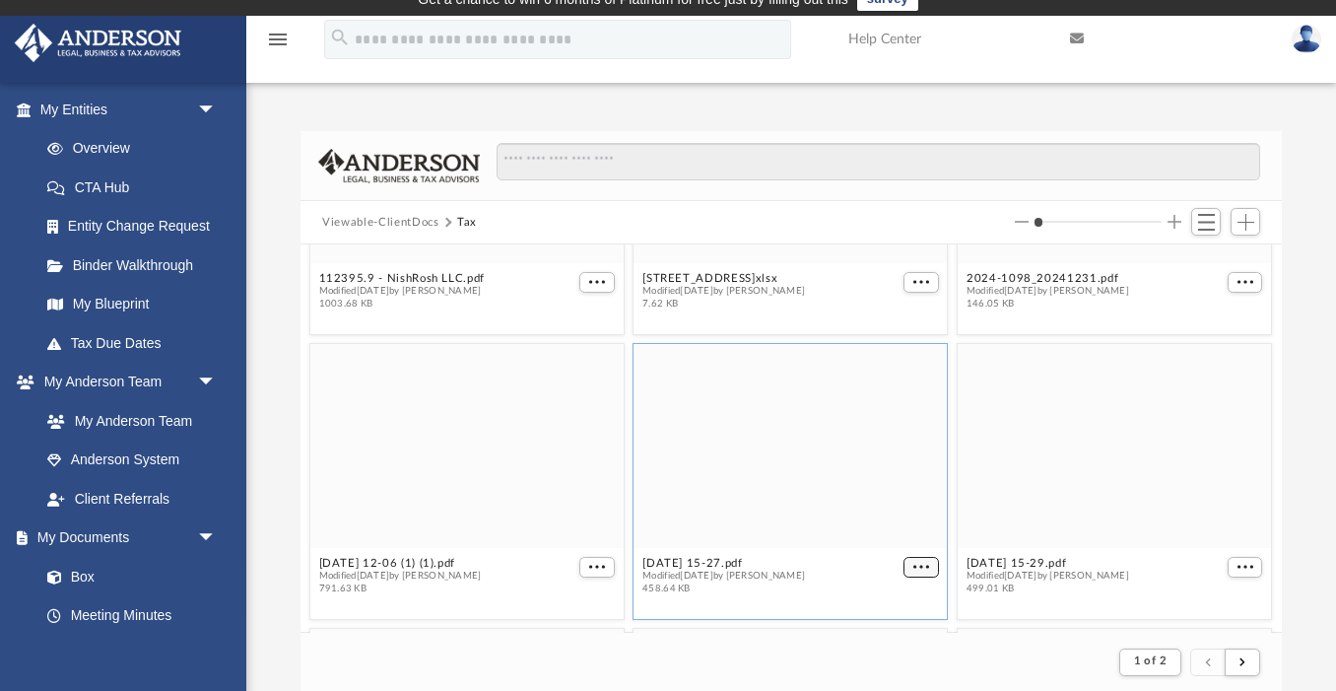
click at [923, 571] on button "More options" at bounding box center [921, 567] width 35 height 21
click at [899, 501] on li "Preview" at bounding box center [899, 498] width 57 height 21
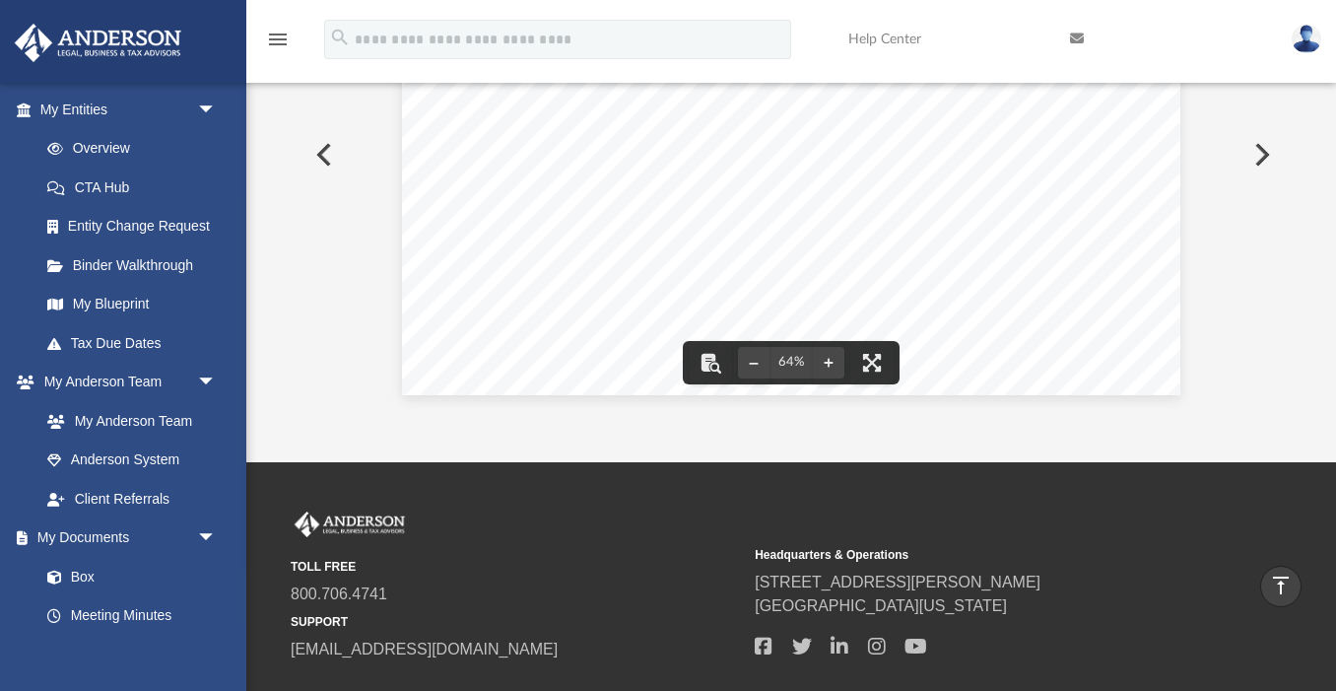
scroll to position [0, 0]
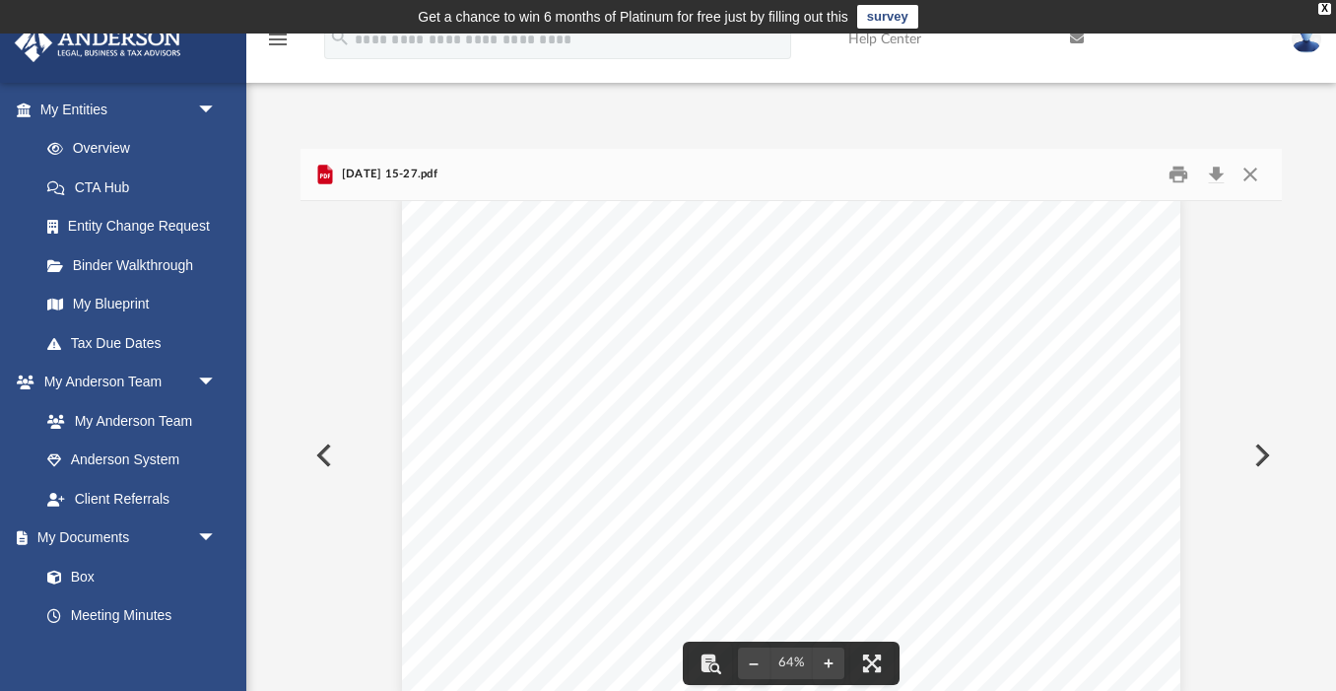
click at [1263, 452] on button "Preview" at bounding box center [1259, 455] width 43 height 55
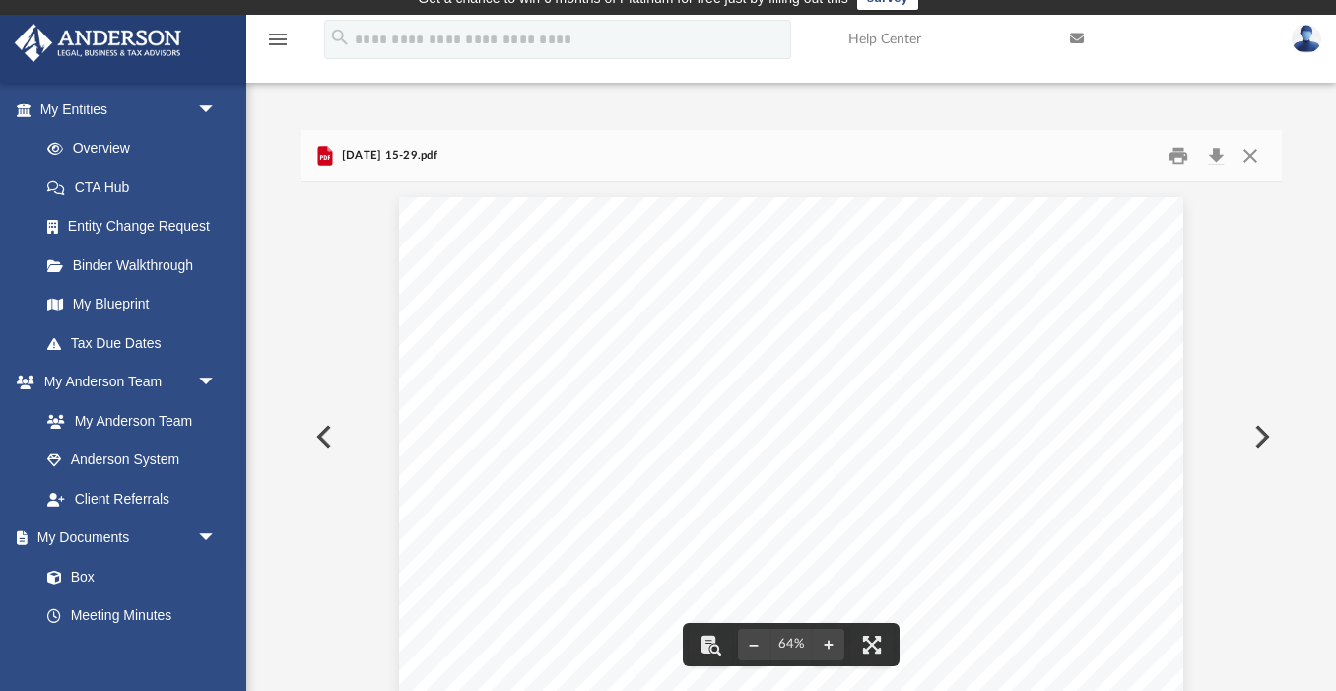
scroll to position [24, 0]
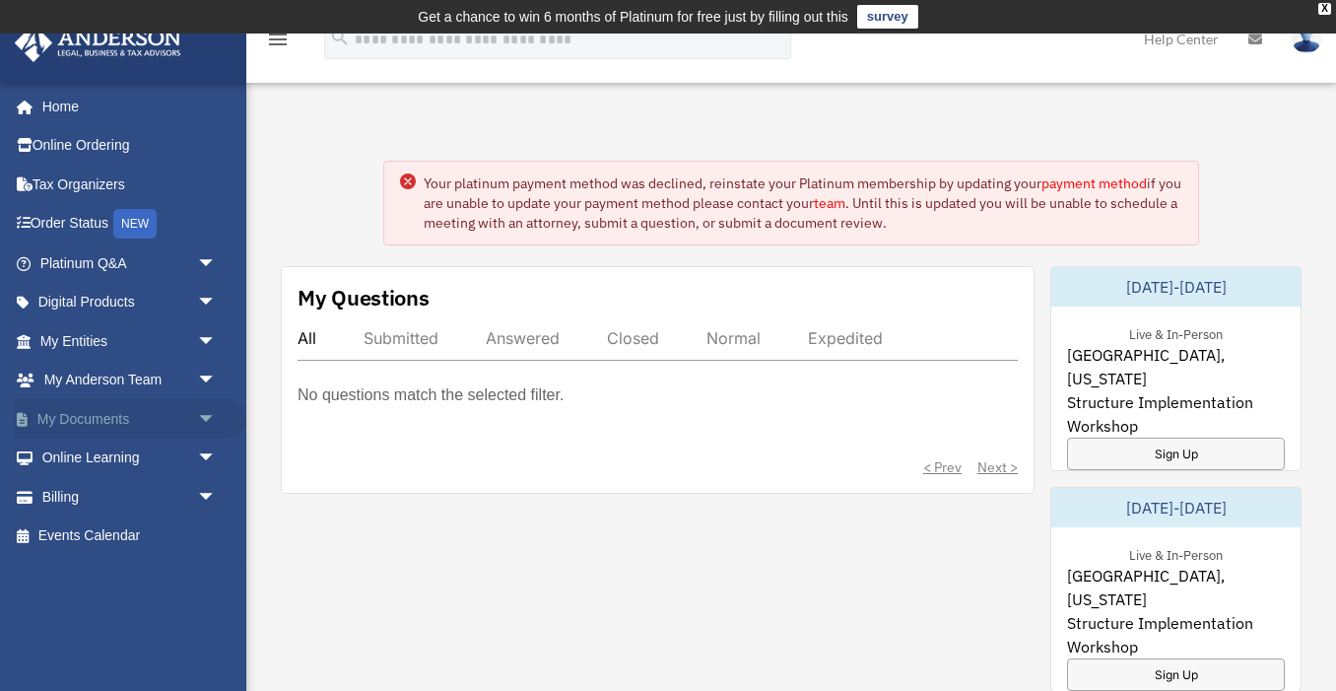
click at [126, 410] on link "My Documents arrow_drop_down" at bounding box center [130, 418] width 232 height 39
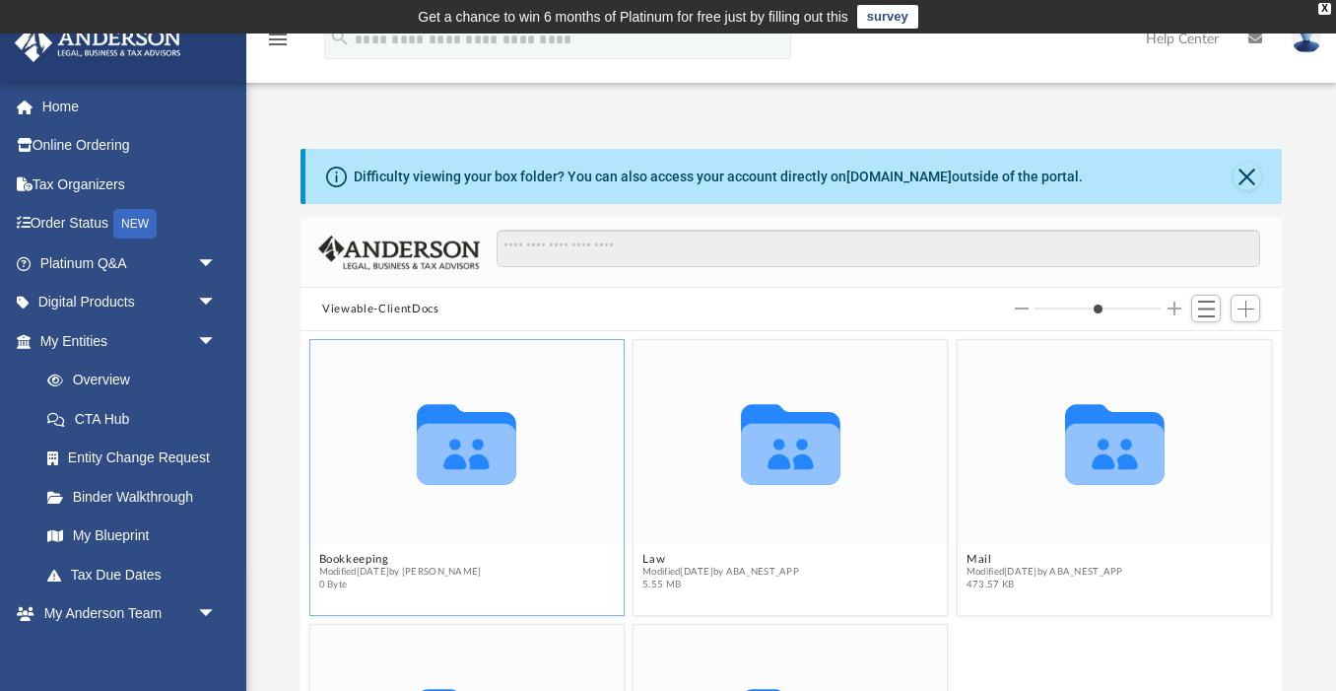
scroll to position [130, 0]
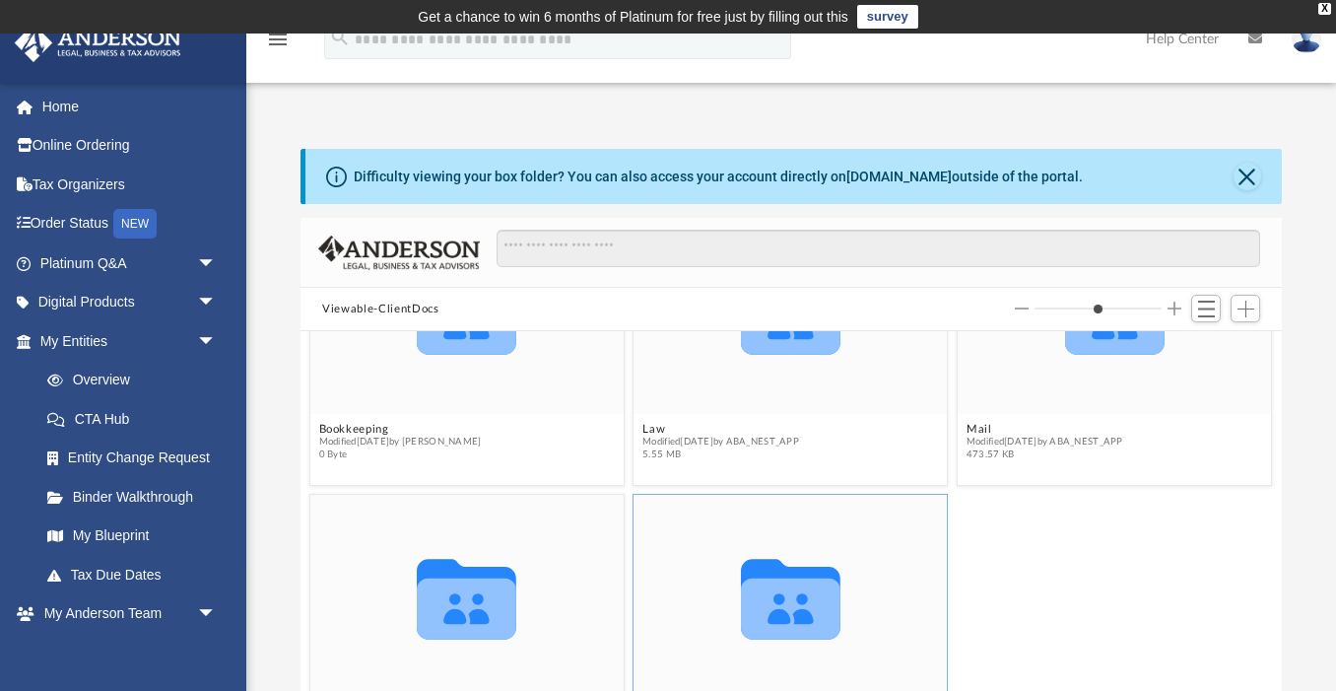
click at [753, 565] on icon "grid" at bounding box center [790, 599] width 99 height 80
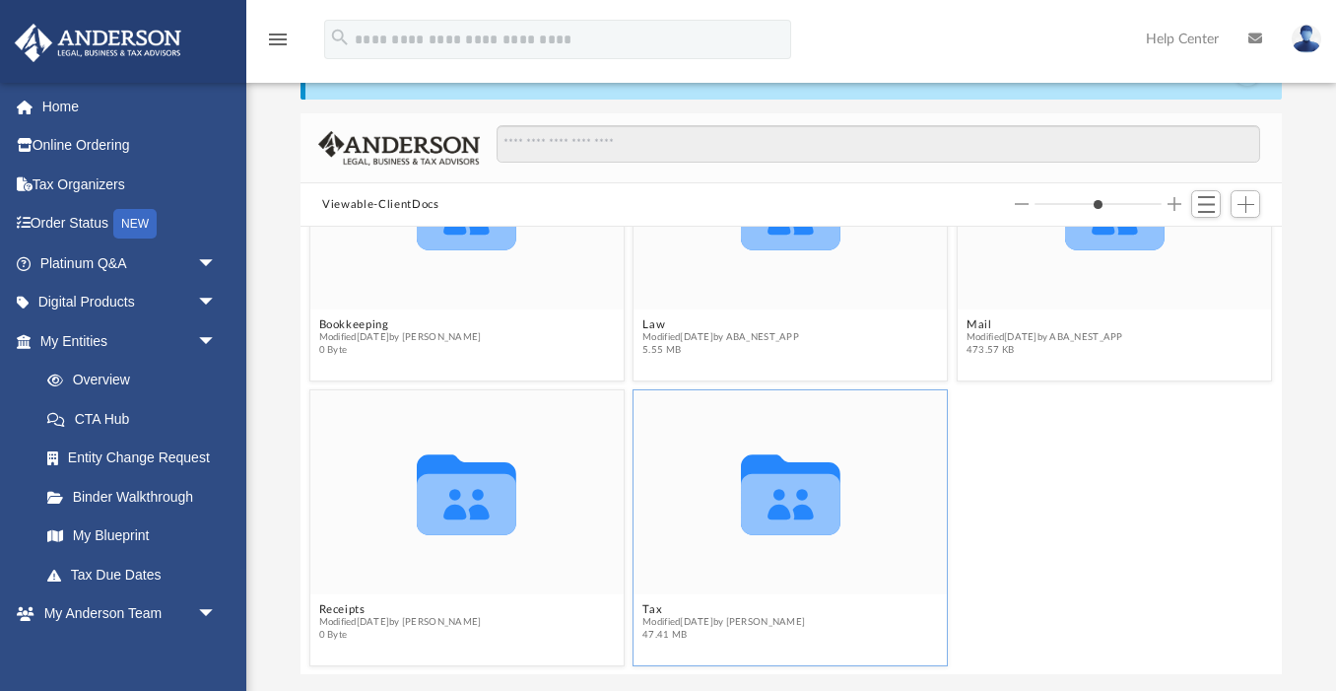
scroll to position [447, 0]
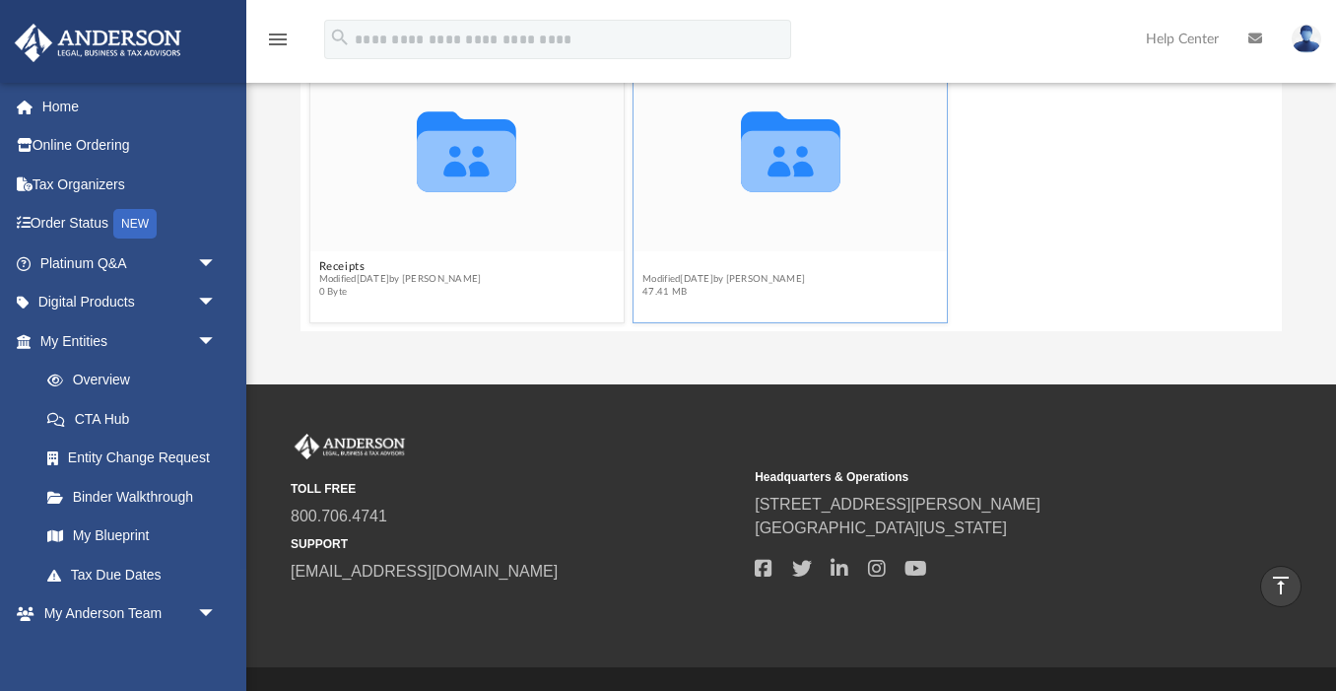
click at [654, 267] on button "Tax" at bounding box center [724, 266] width 163 height 13
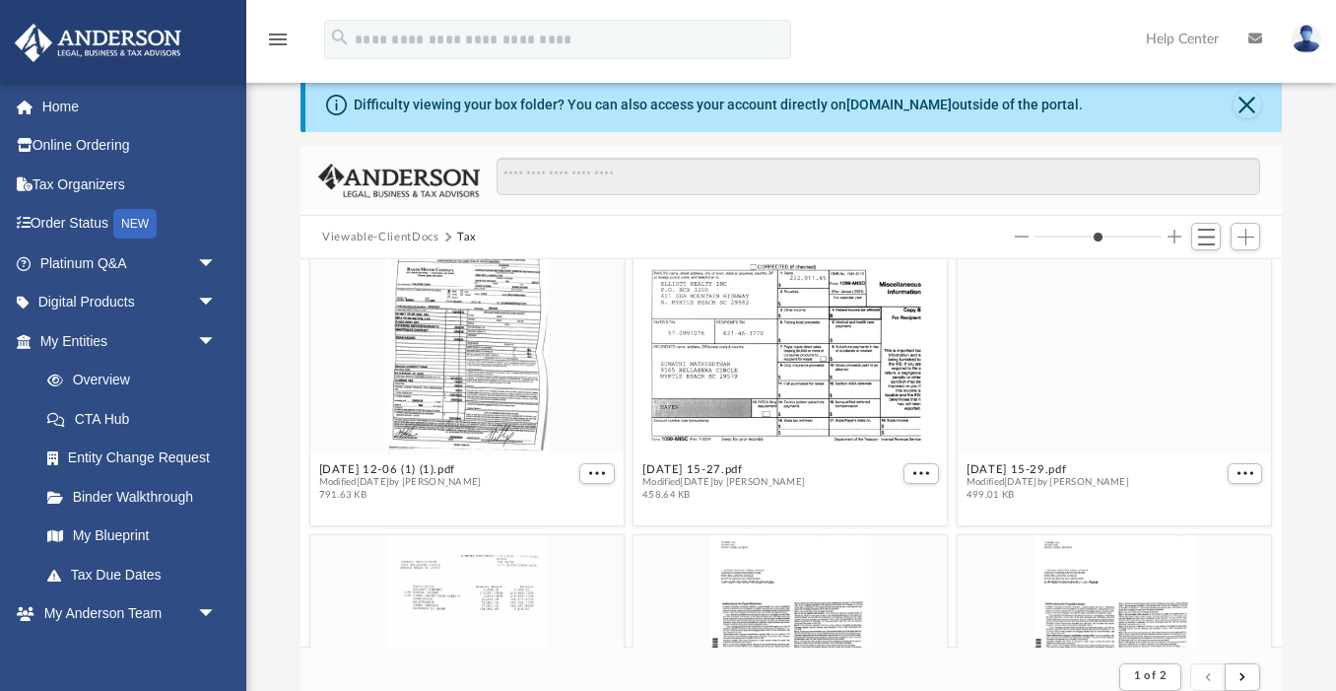
scroll to position [1324, 0]
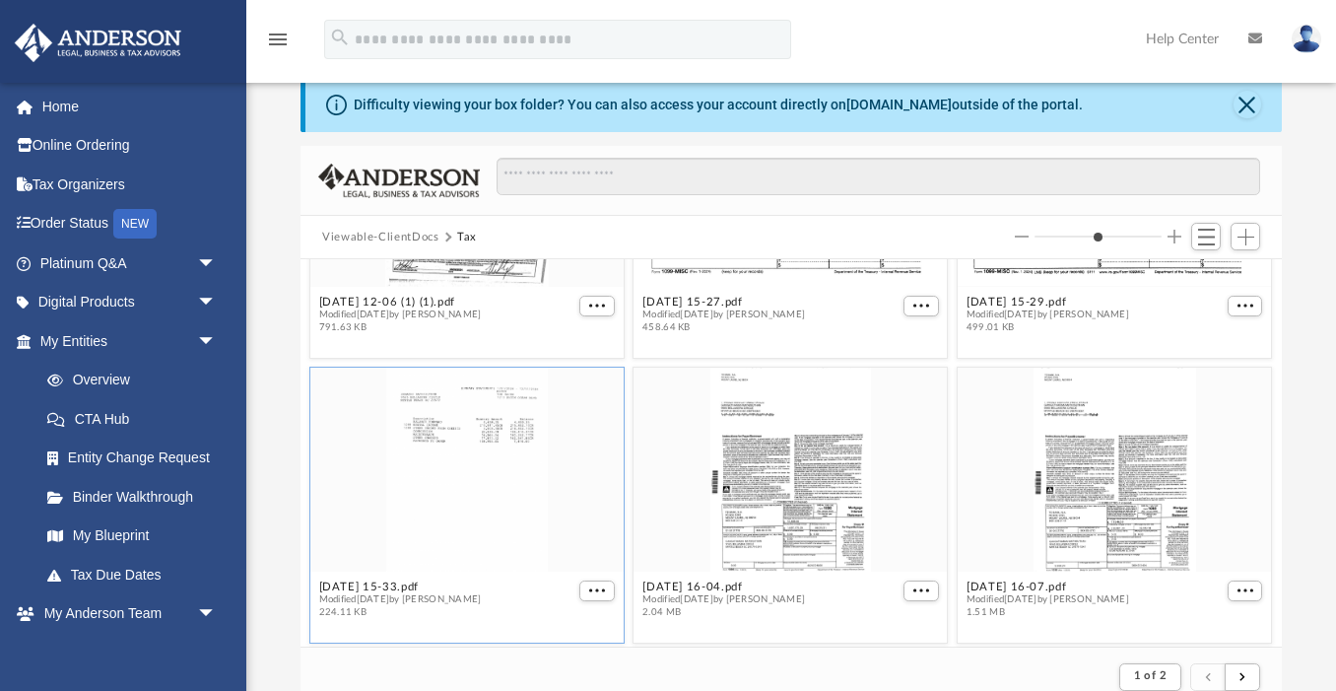
click at [500, 438] on div "grid" at bounding box center [466, 469] width 313 height 204
click at [467, 436] on div "grid" at bounding box center [466, 469] width 313 height 204
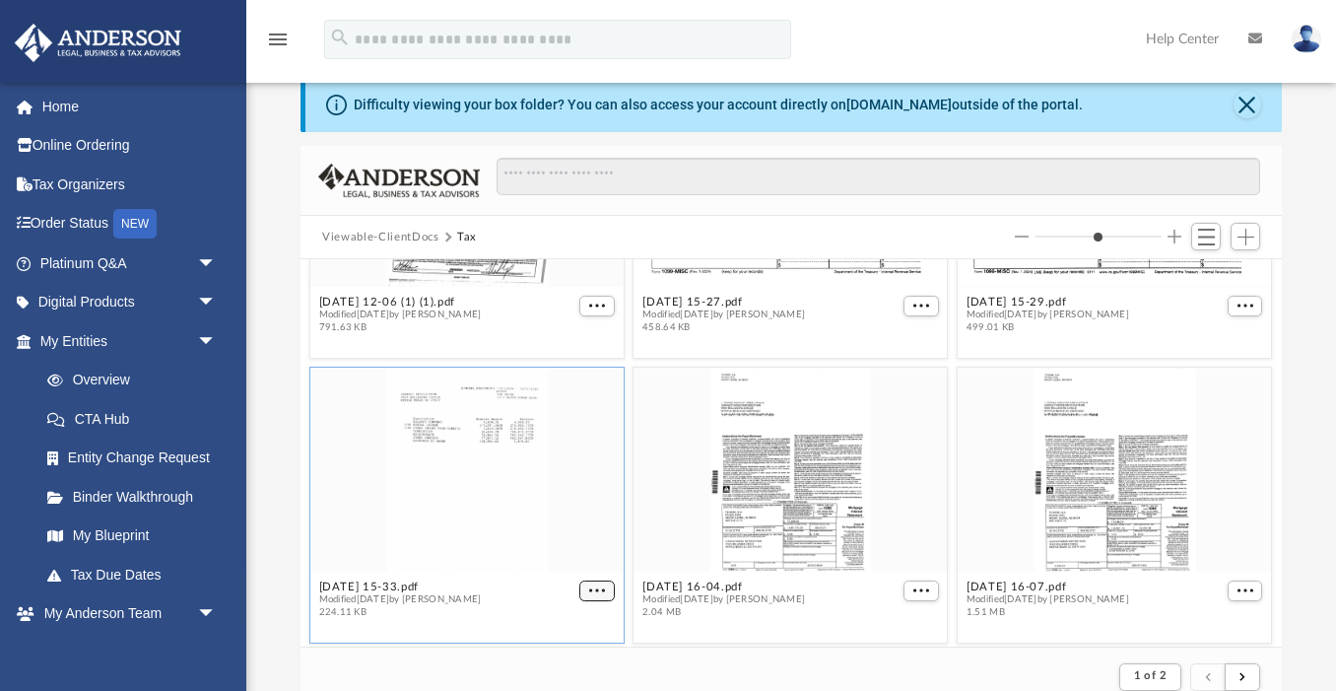
click at [601, 589] on span "More options" at bounding box center [598, 590] width 16 height 10
click at [578, 522] on li "Preview" at bounding box center [575, 521] width 57 height 21
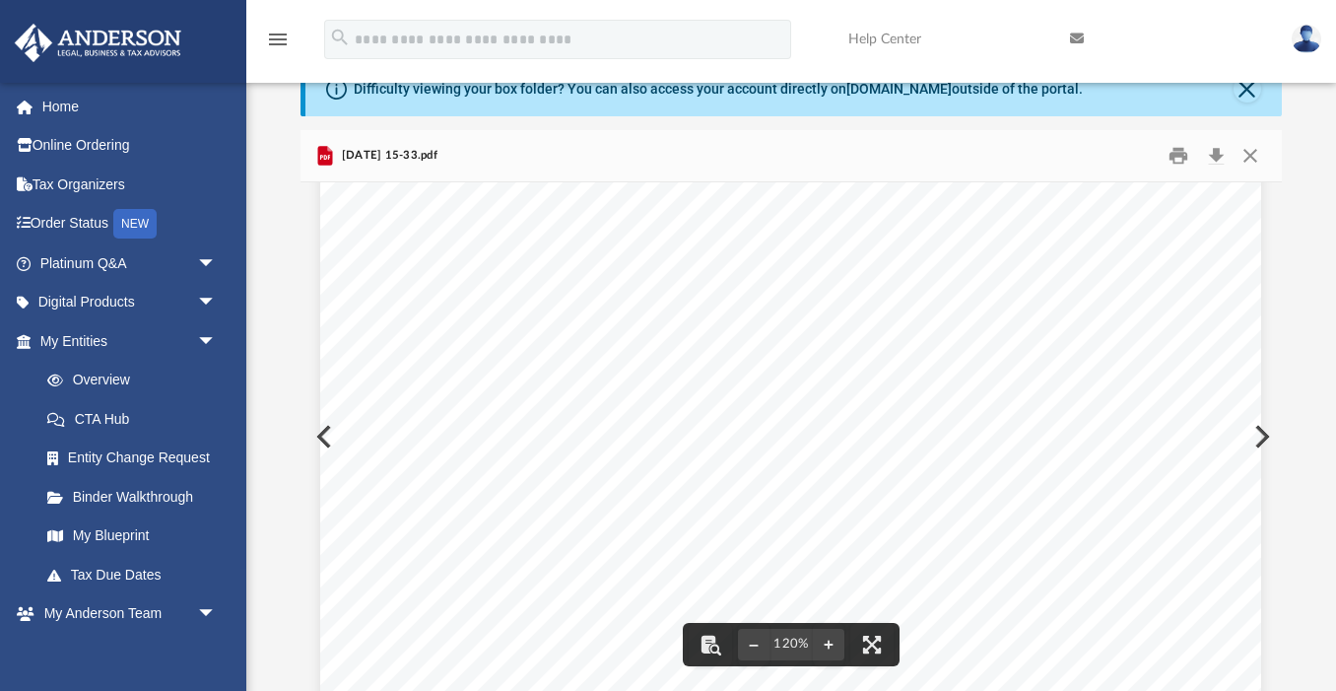
scroll to position [0, 0]
click at [304, 437] on button "Preview" at bounding box center [321, 436] width 43 height 55
click at [307, 446] on button "Preview" at bounding box center [321, 436] width 43 height 55
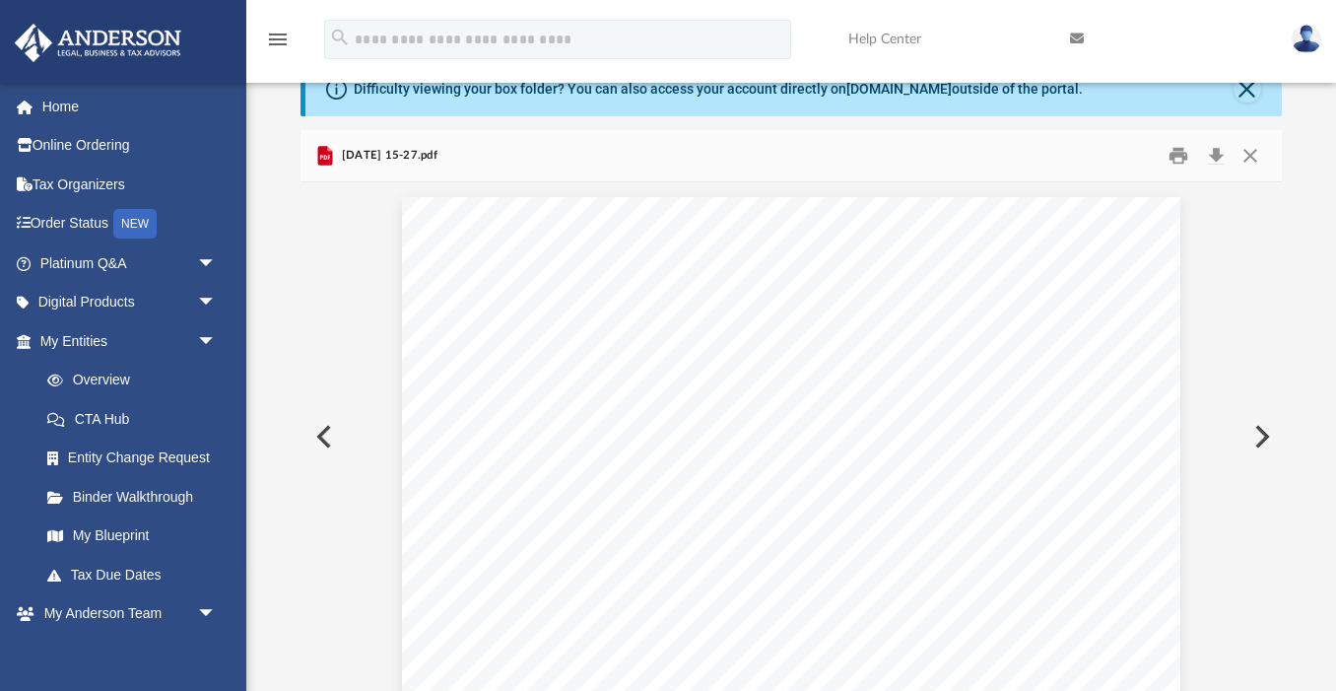
click at [320, 436] on button "Preview" at bounding box center [321, 436] width 43 height 55
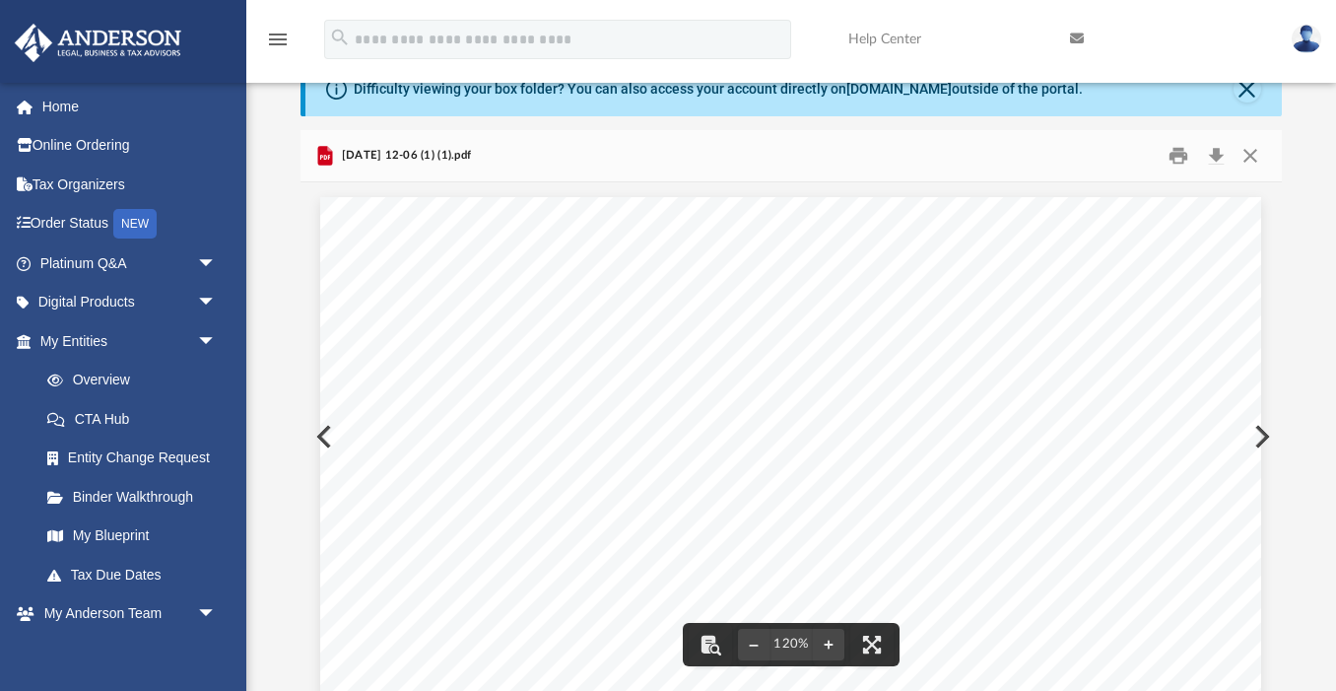
click at [319, 436] on button "Preview" at bounding box center [321, 436] width 43 height 55
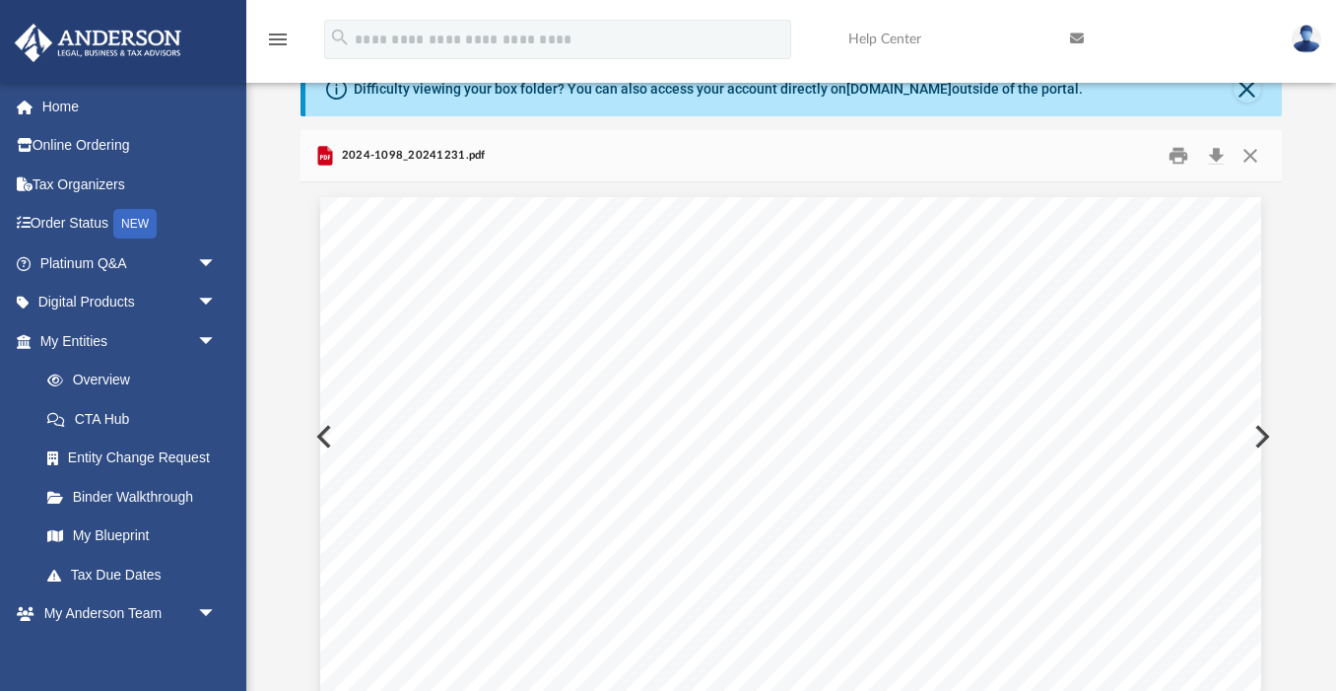
click at [319, 436] on button "Preview" at bounding box center [321, 436] width 43 height 55
click at [318, 435] on button "Preview" at bounding box center [321, 436] width 43 height 55
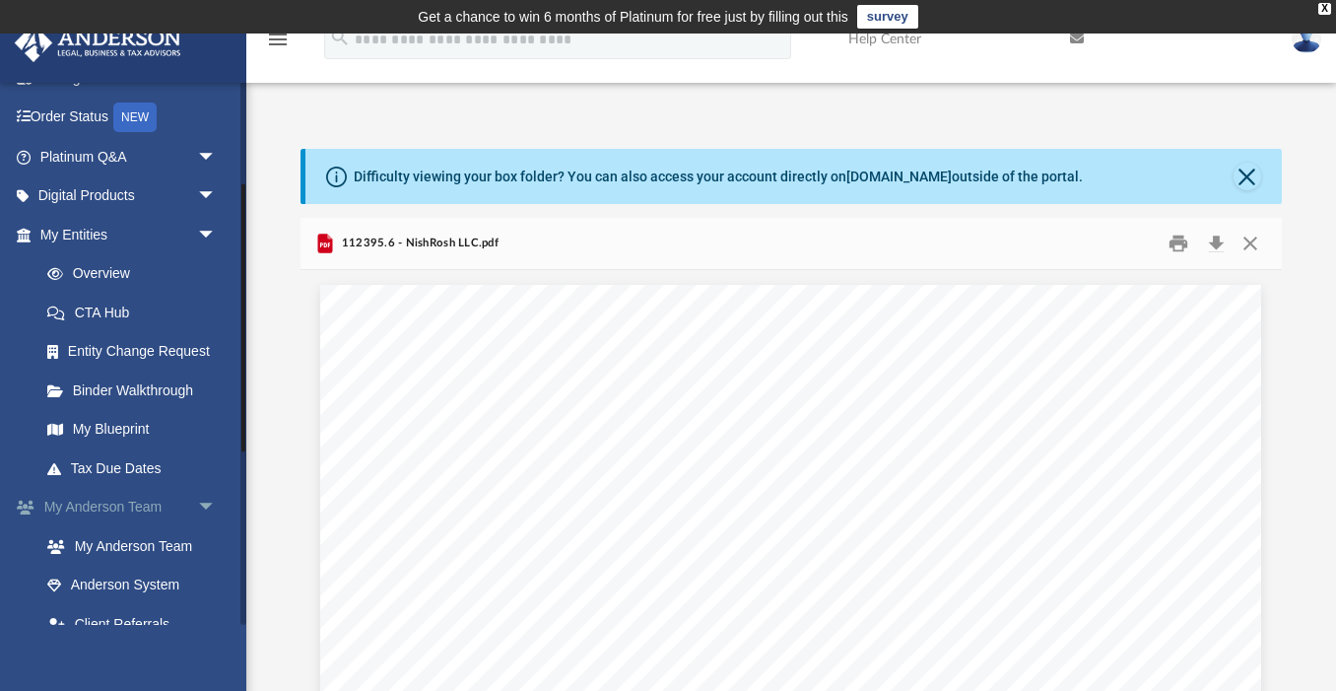
scroll to position [213, 0]
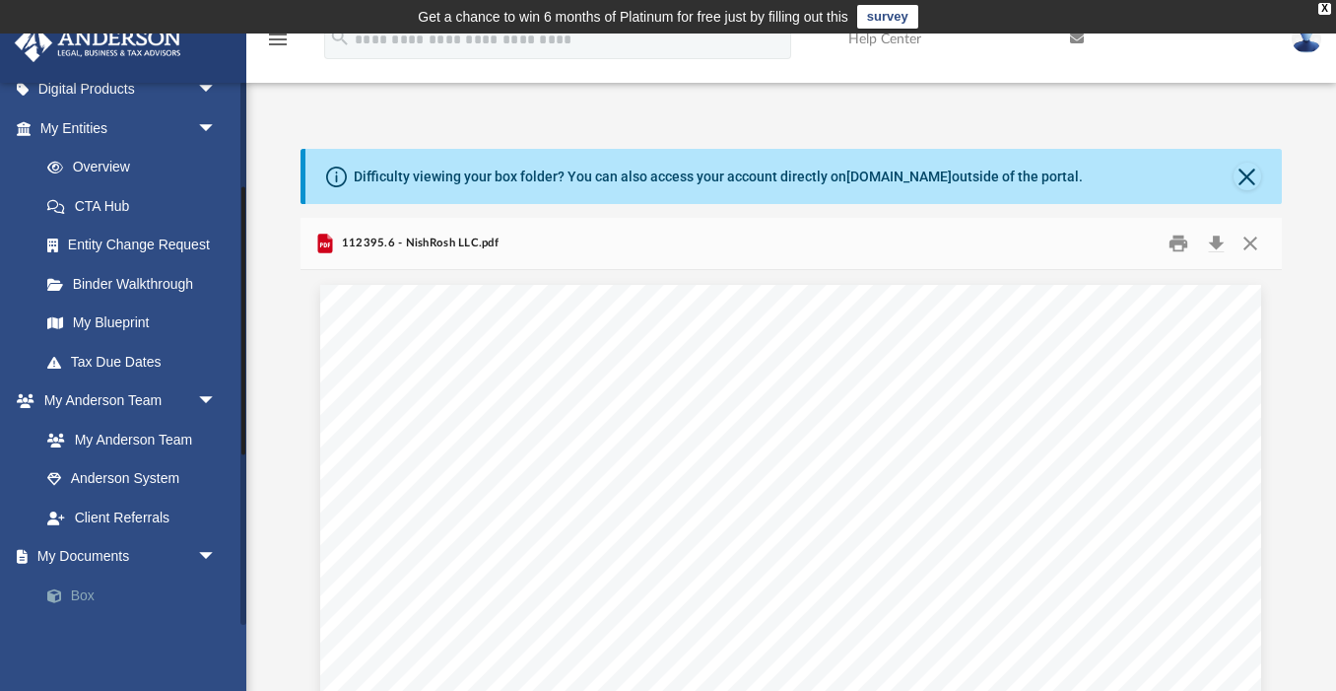
click at [80, 593] on link "Box" at bounding box center [137, 594] width 219 height 39
click at [74, 597] on link "Box" at bounding box center [137, 594] width 219 height 39
click at [108, 585] on link "Box" at bounding box center [137, 594] width 219 height 39
click at [107, 585] on link "Box" at bounding box center [137, 594] width 219 height 39
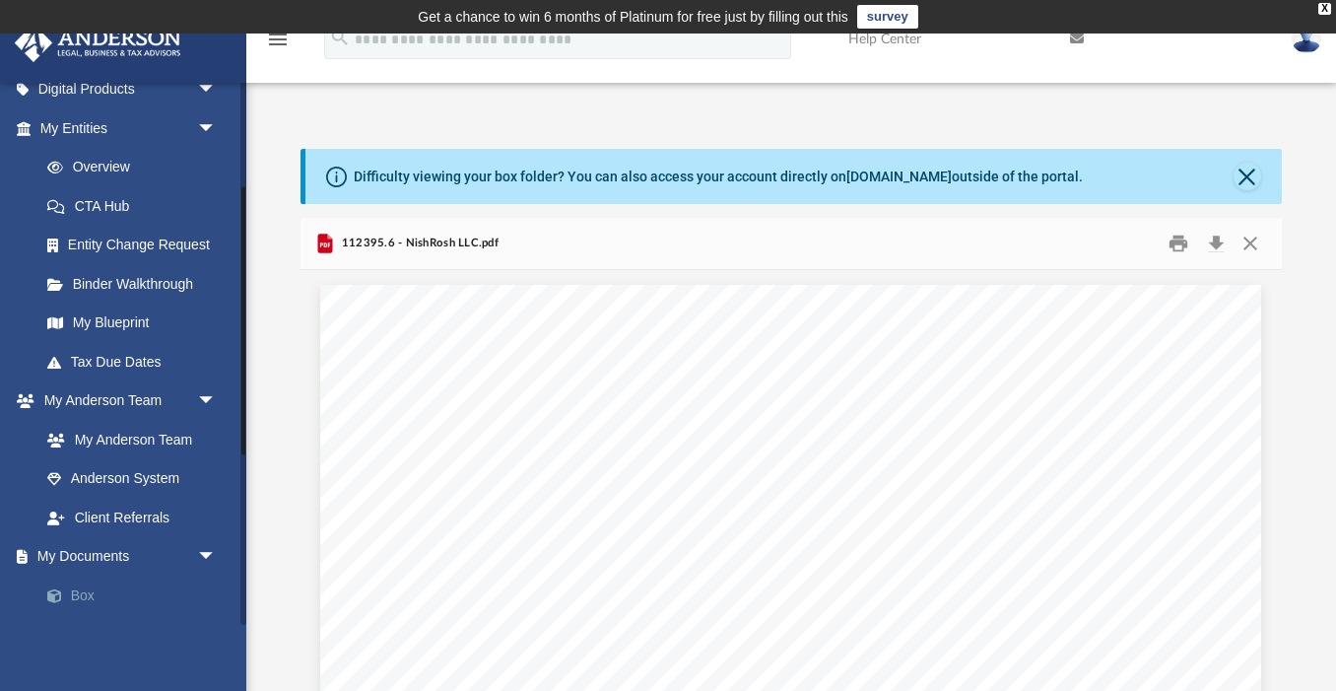
click at [105, 587] on link "Box" at bounding box center [137, 594] width 219 height 39
click at [90, 588] on link "Box" at bounding box center [137, 594] width 219 height 39
click at [1240, 179] on button "Close" at bounding box center [1247, 177] width 28 height 28
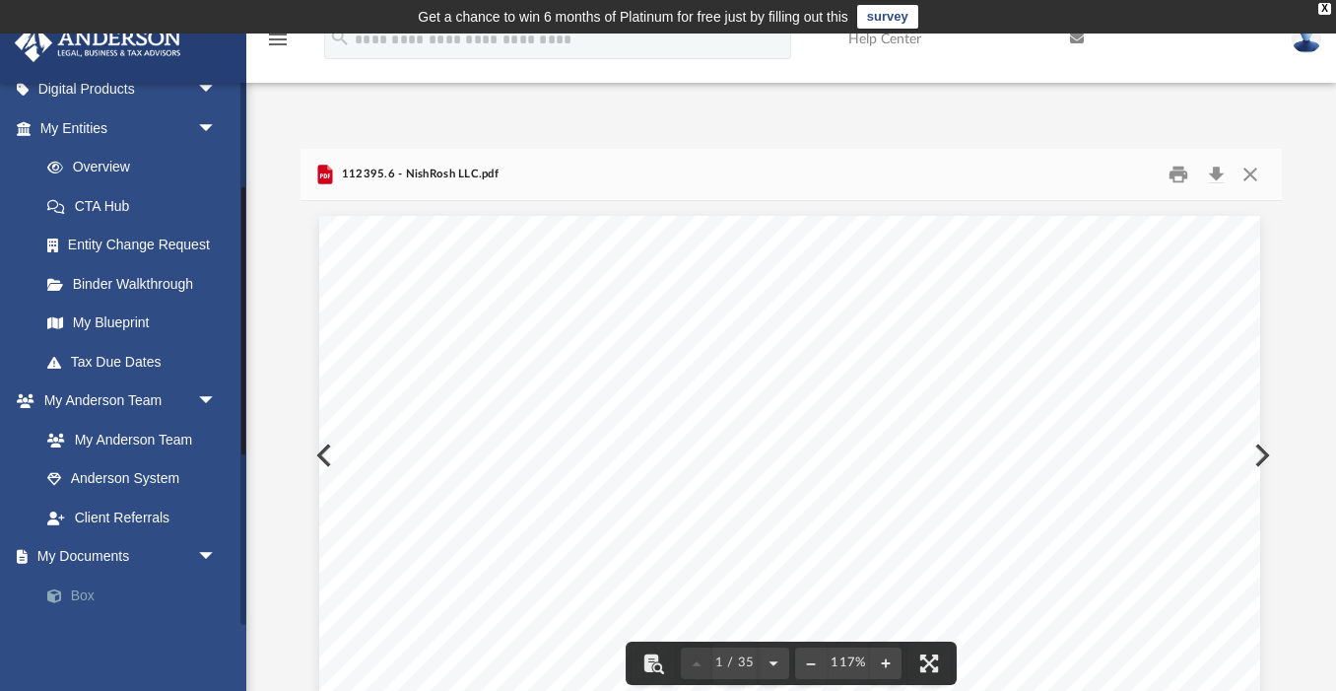
click at [91, 583] on link "Box" at bounding box center [137, 594] width 219 height 39
click at [87, 553] on link "My Documents arrow_drop_down" at bounding box center [130, 556] width 232 height 39
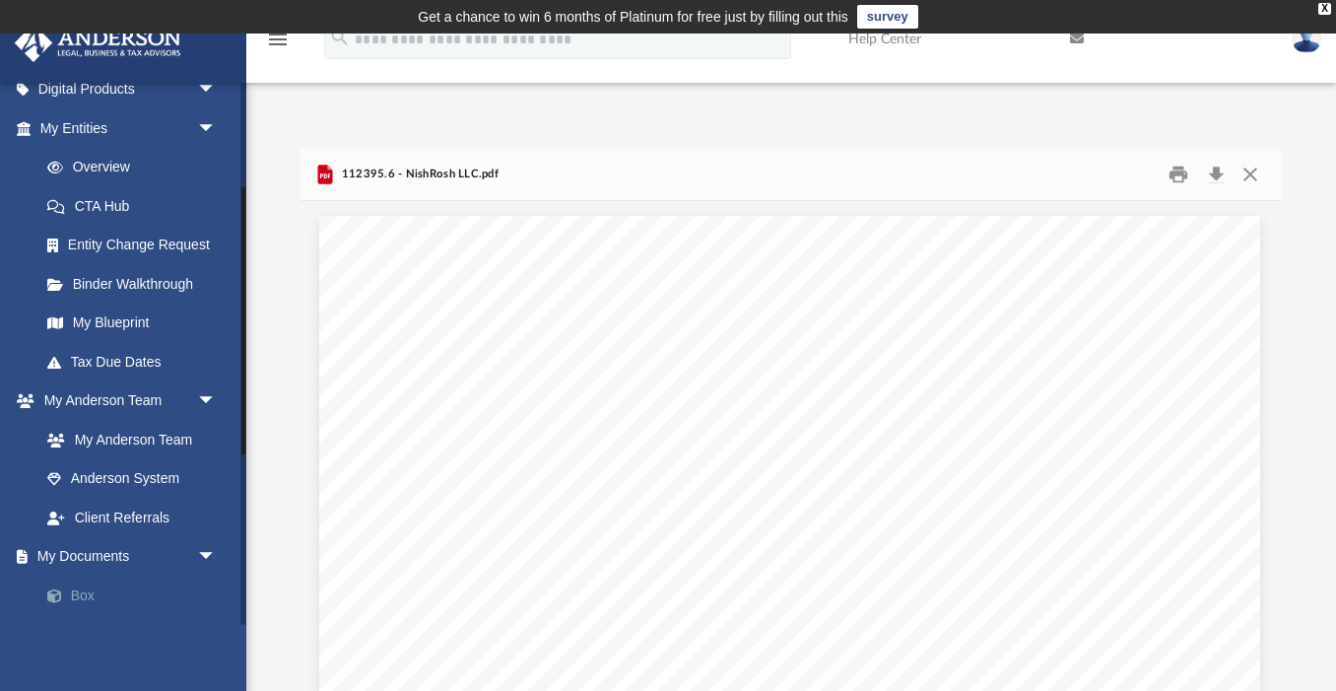
click at [78, 599] on link "Box" at bounding box center [137, 594] width 219 height 39
click at [1246, 175] on button "Close" at bounding box center [1249, 175] width 35 height 31
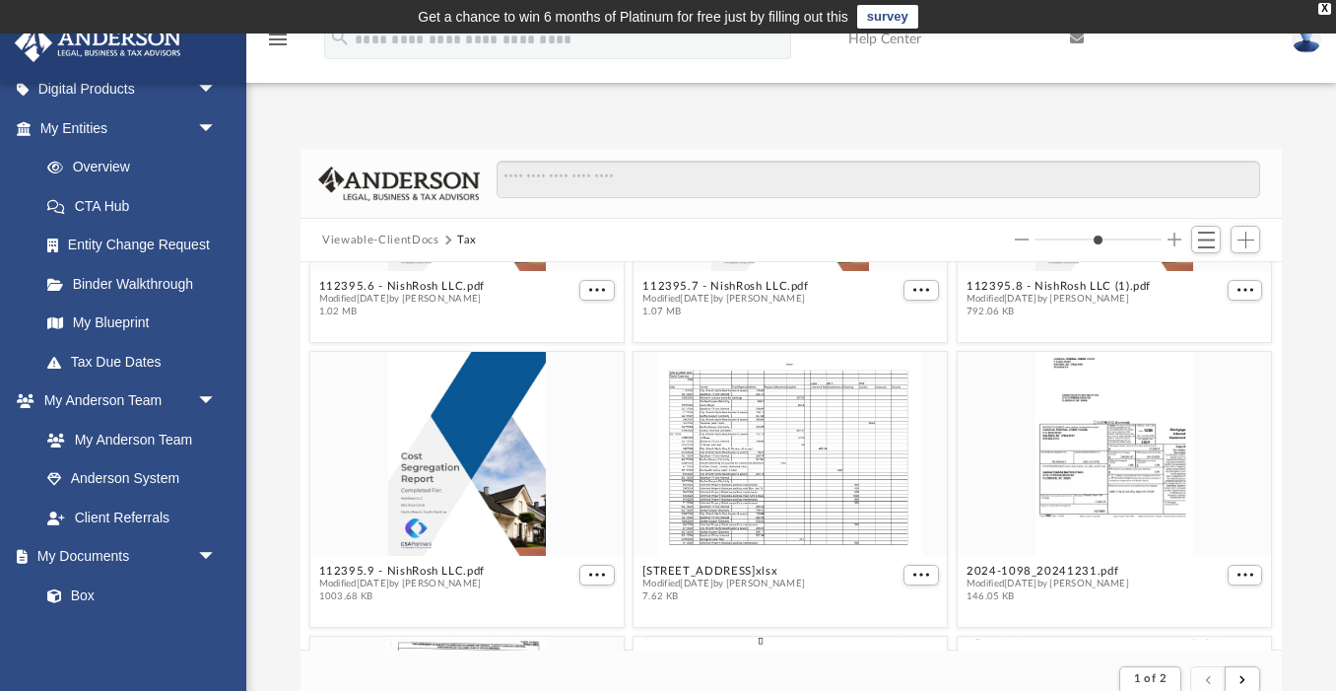
scroll to position [776, 0]
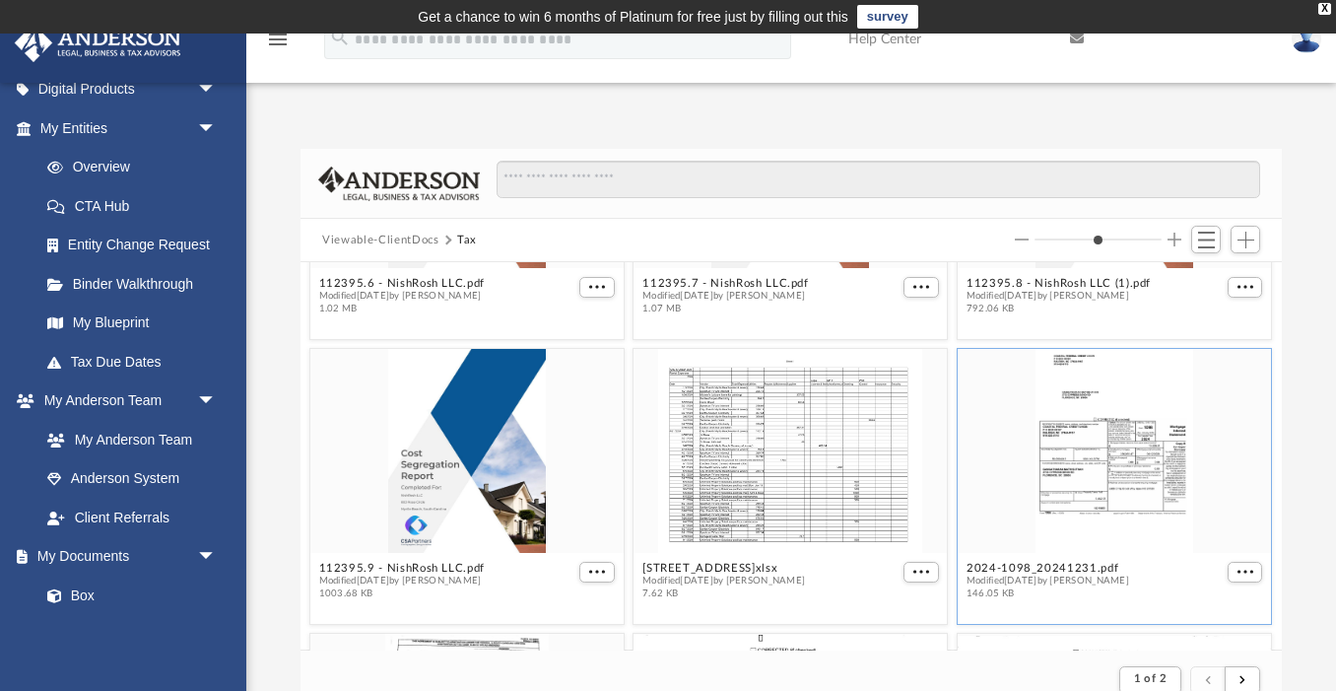
click at [1083, 454] on div "grid" at bounding box center [1114, 451] width 313 height 204
click at [1069, 504] on div "grid" at bounding box center [1114, 451] width 313 height 204
click at [1240, 568] on span "More options" at bounding box center [1245, 571] width 16 height 10
click at [1224, 537] on li "Download" at bounding box center [1223, 534] width 57 height 21
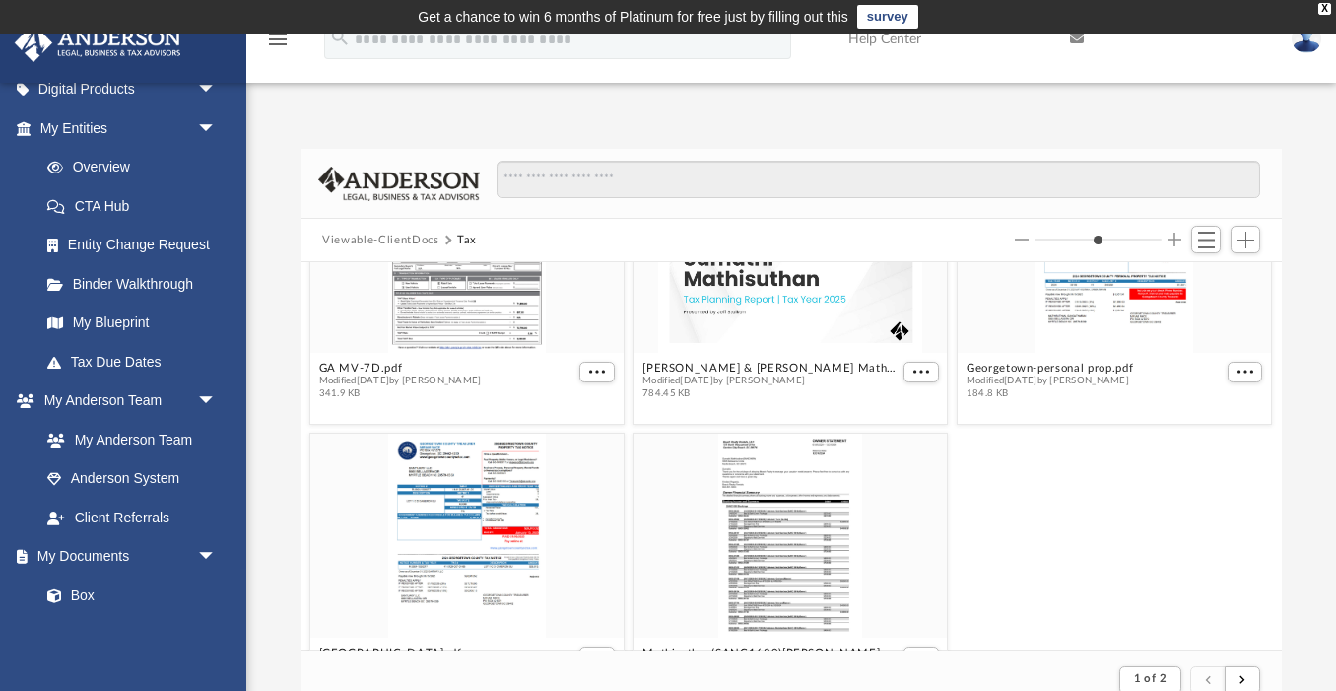
scroll to position [4394, 0]
click at [1242, 679] on span "submit" at bounding box center [1242, 679] width 6 height 11
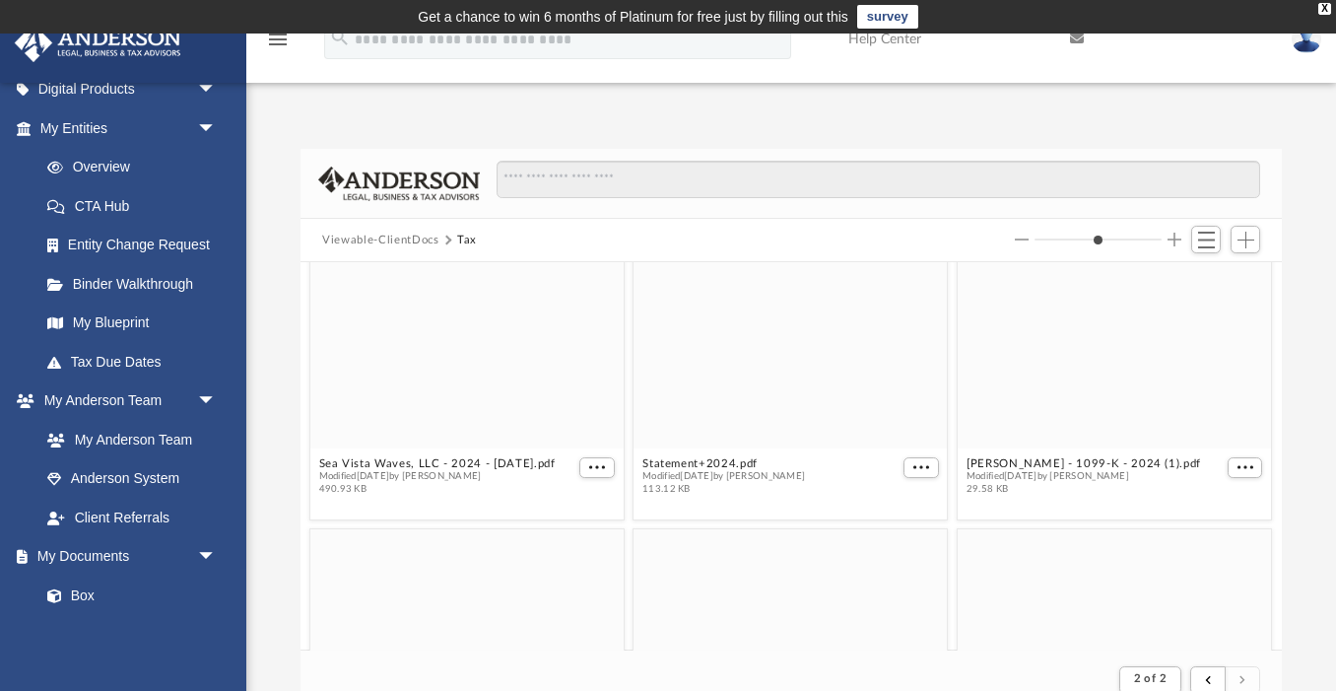
scroll to position [874, 0]
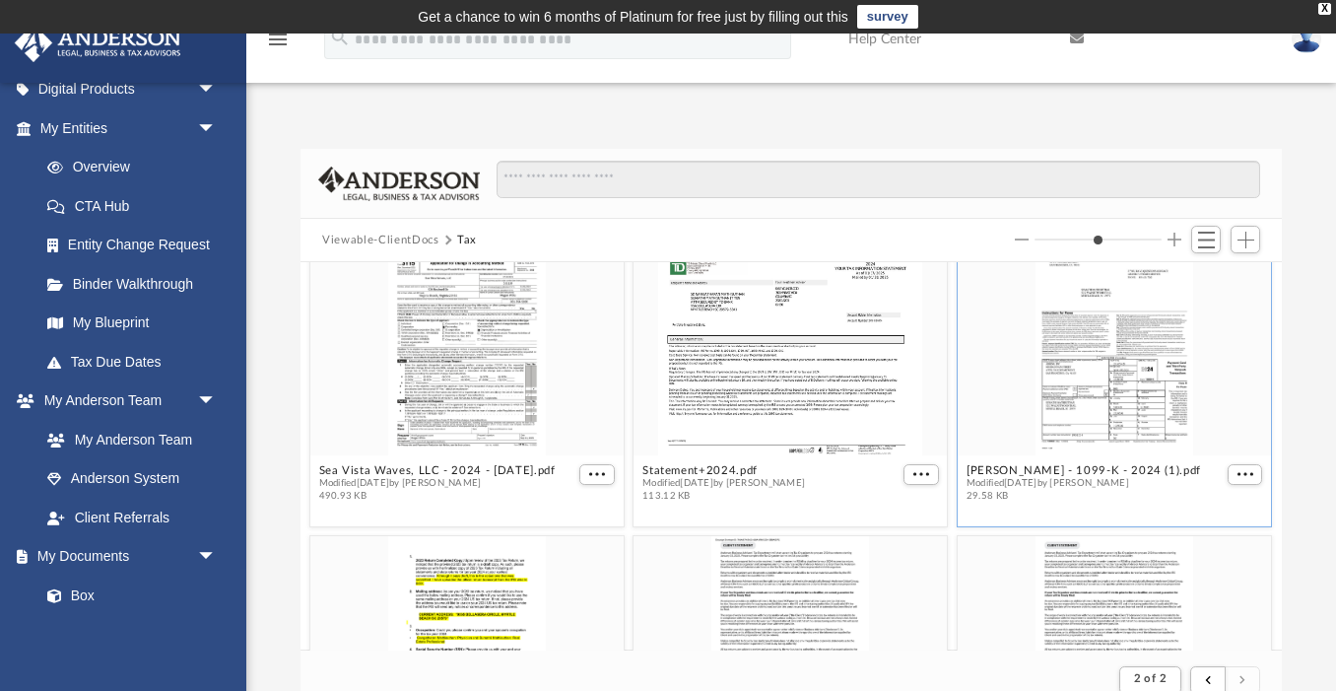
click at [1116, 400] on div "grid" at bounding box center [1114, 353] width 313 height 204
click at [1088, 471] on figure "[PERSON_NAME] - 1099-K - 2024 (1).pdf Modified [DATE] by [PERSON_NAME] 29.58 KB" at bounding box center [1114, 380] width 313 height 258
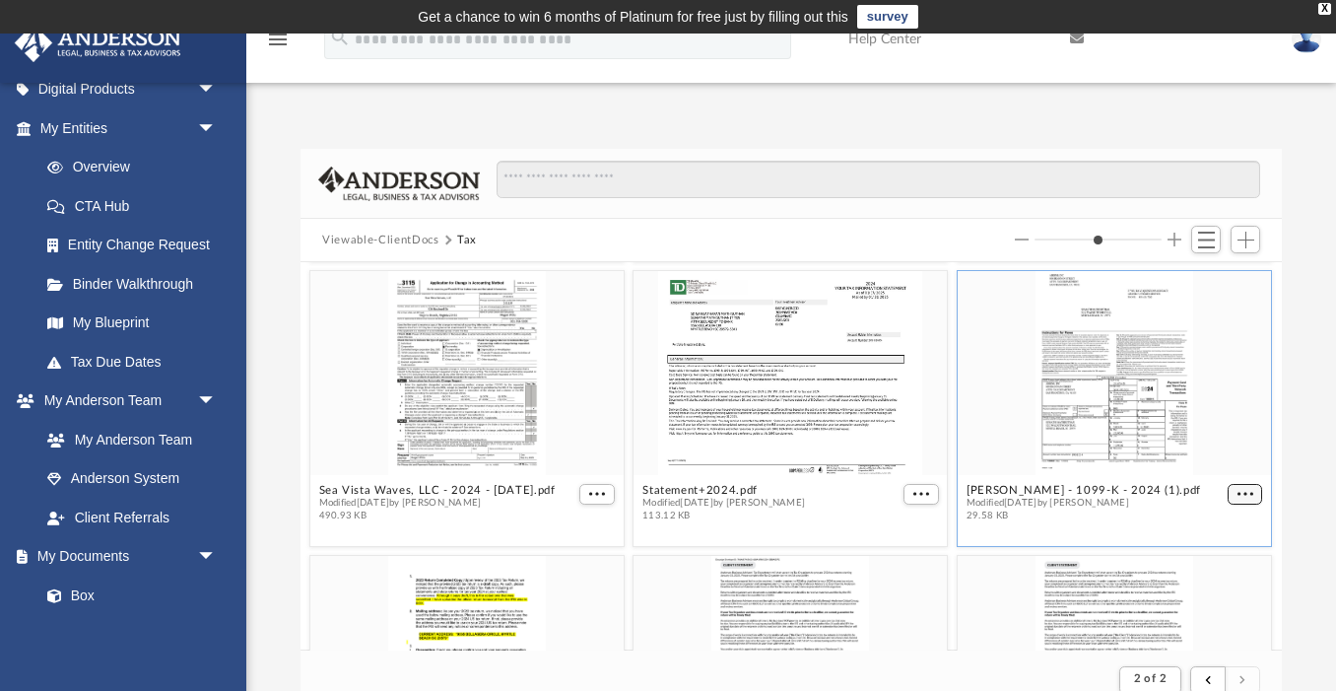
click at [1246, 494] on span "More options" at bounding box center [1245, 494] width 16 height 10
click at [1211, 529] on li "Preview" at bounding box center [1223, 528] width 57 height 21
type input "*"
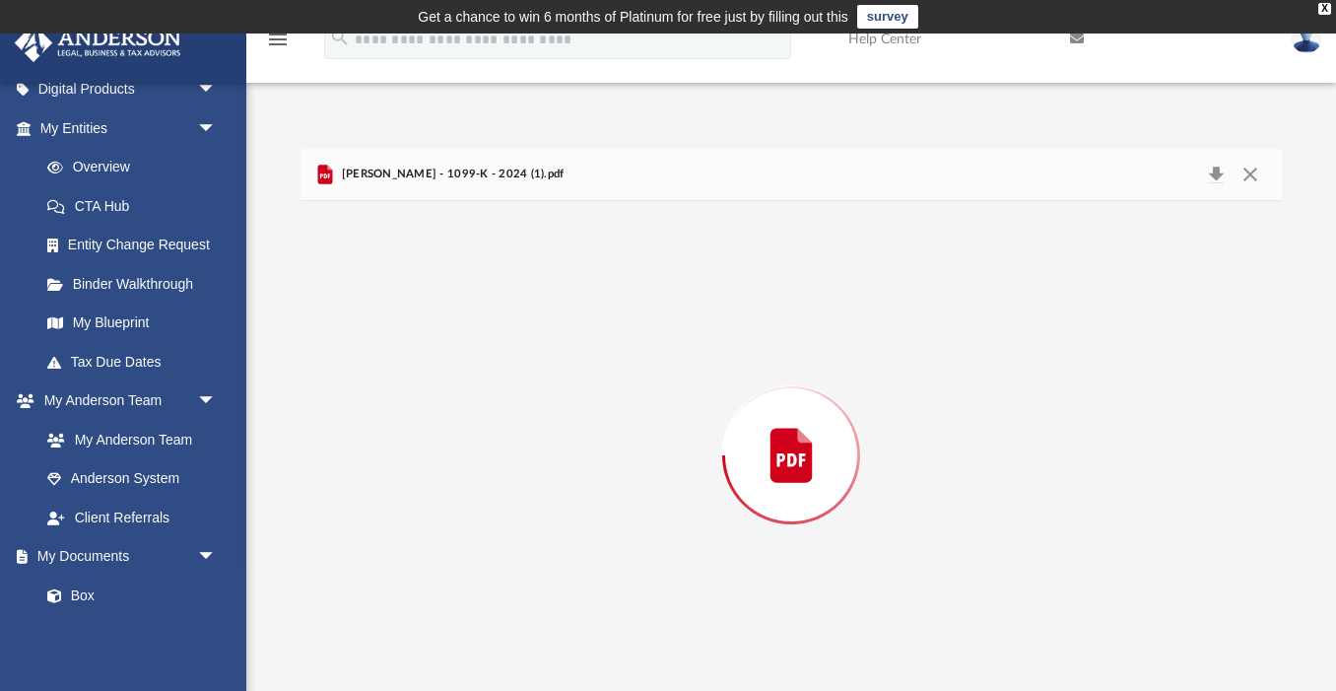
scroll to position [19, 0]
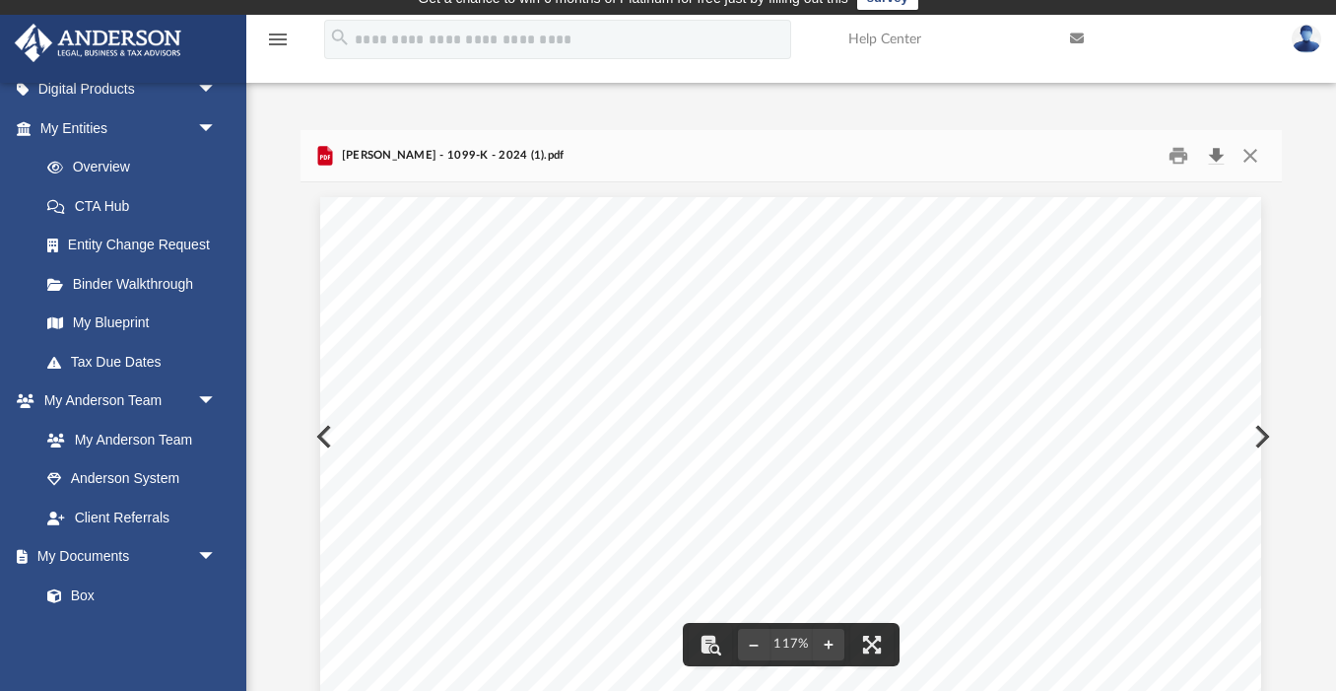
click at [1218, 157] on button "Download" at bounding box center [1215, 156] width 35 height 31
